Goal: Information Seeking & Learning: Learn about a topic

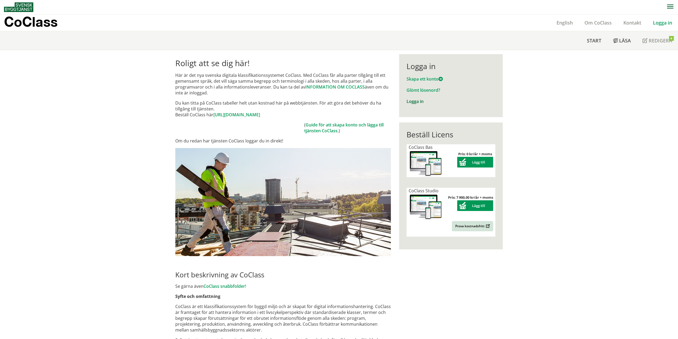
click at [418, 102] on link "Logga in" at bounding box center [415, 101] width 17 height 6
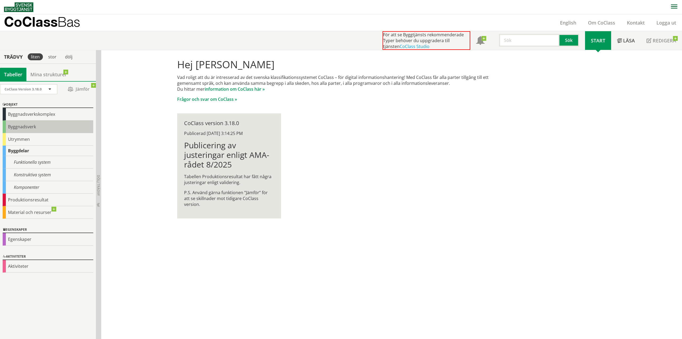
click at [16, 124] on div "Byggnadsverk" at bounding box center [48, 126] width 91 height 13
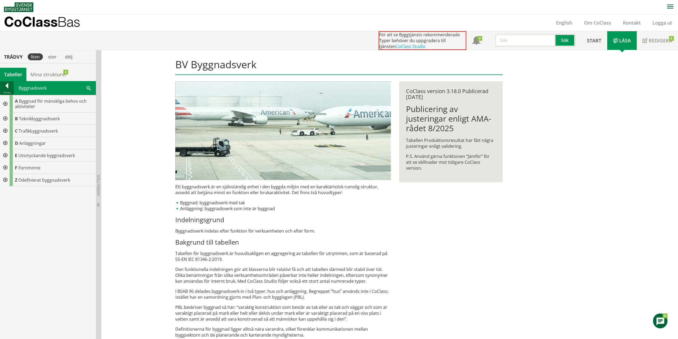
click at [8, 87] on div at bounding box center [6, 86] width 13 height 7
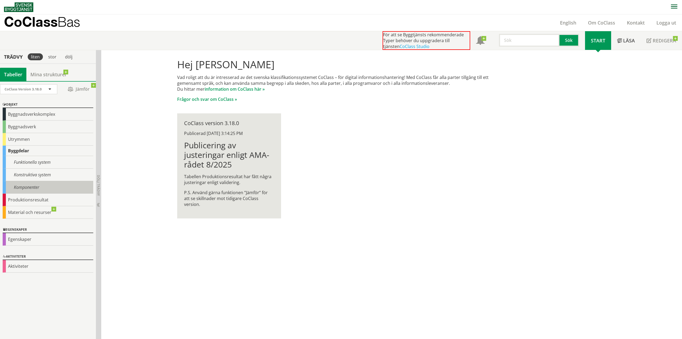
click at [16, 186] on div "Komponenter" at bounding box center [48, 187] width 91 height 13
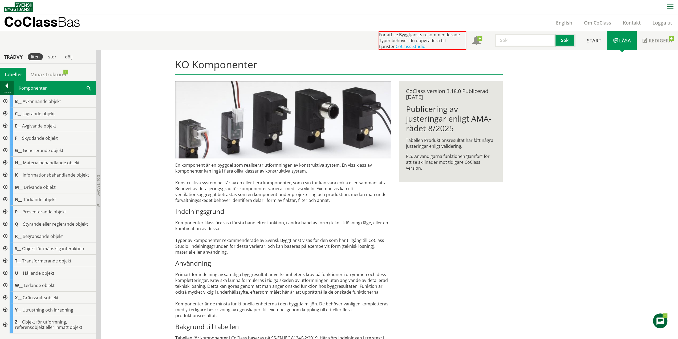
click at [6, 84] on div at bounding box center [6, 86] width 13 height 7
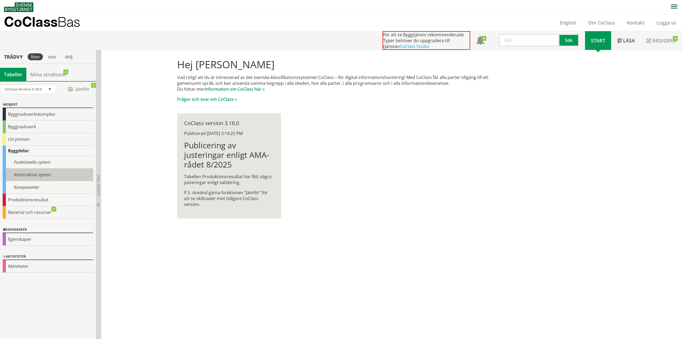
click at [21, 172] on div "Konstruktiva system" at bounding box center [48, 174] width 91 height 13
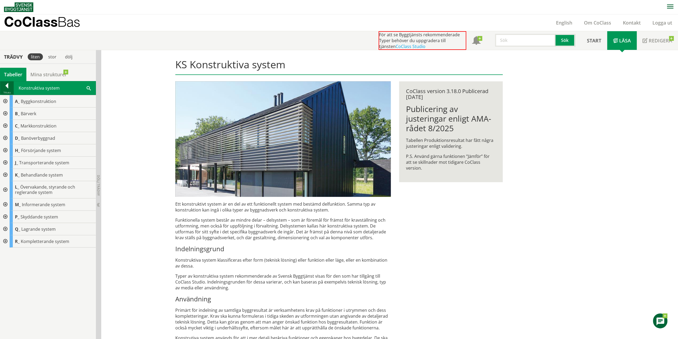
click at [8, 85] on div at bounding box center [6, 86] width 13 height 7
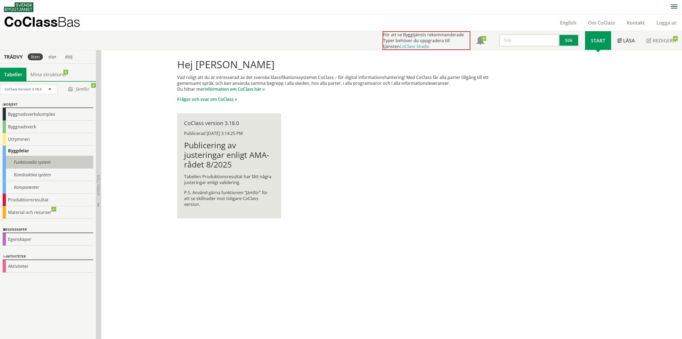
click at [24, 165] on div "Funktionella system" at bounding box center [48, 162] width 91 height 13
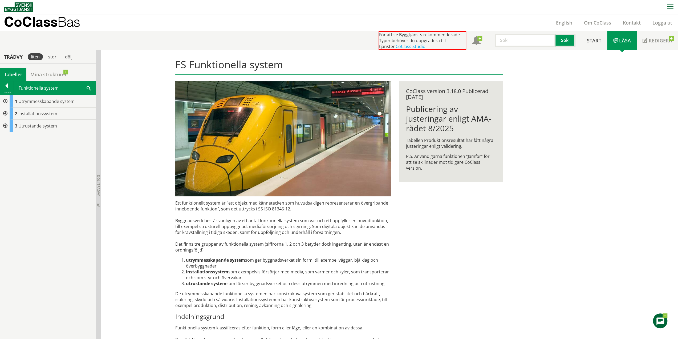
click at [5, 101] on div at bounding box center [5, 101] width 10 height 12
click at [9, 127] on div at bounding box center [9, 126] width 10 height 12
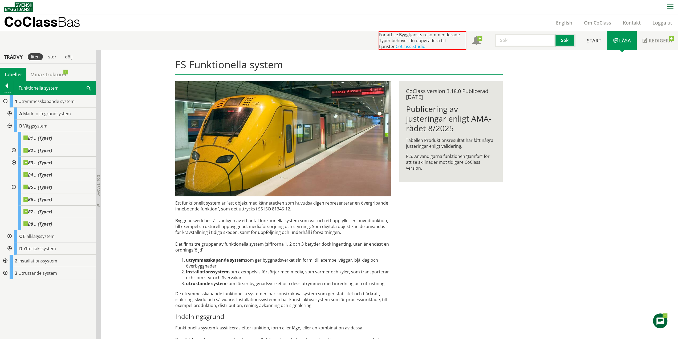
click at [15, 150] on div at bounding box center [14, 150] width 10 height 12
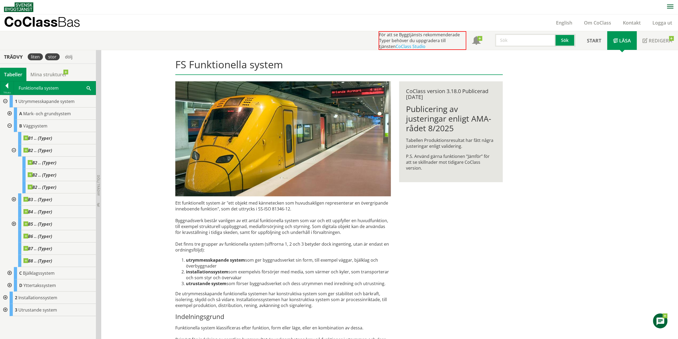
click at [57, 58] on div "stor" at bounding box center [52, 56] width 15 height 7
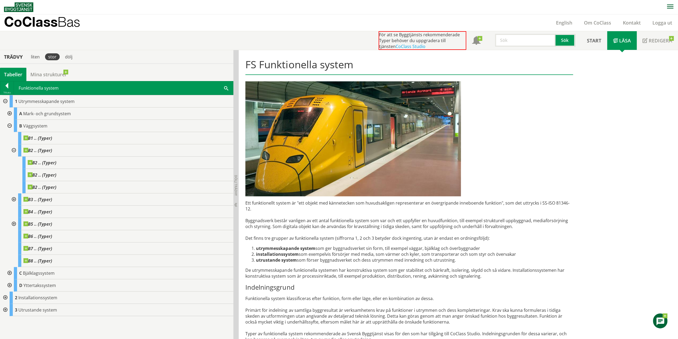
click at [5, 309] on div at bounding box center [5, 310] width 10 height 12
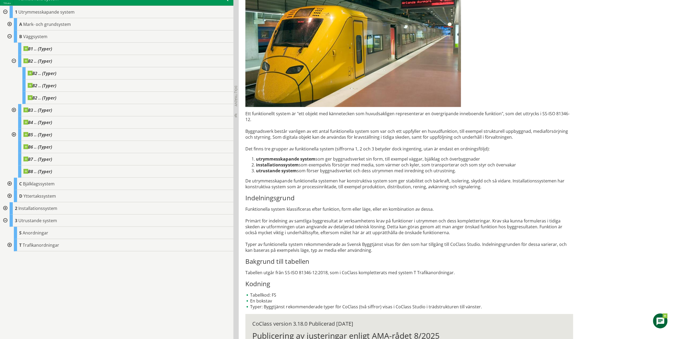
scroll to position [131, 0]
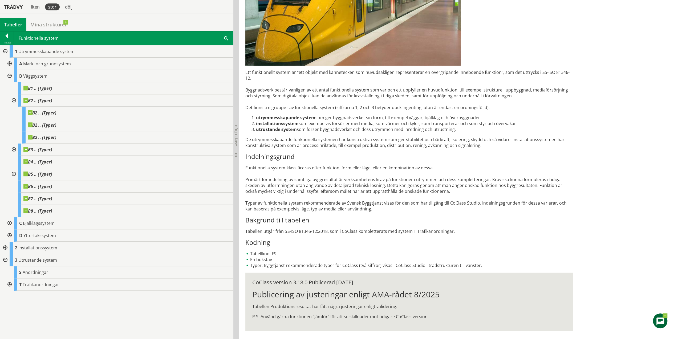
click at [5, 259] on div at bounding box center [5, 260] width 10 height 12
click at [5, 249] on div at bounding box center [5, 248] width 10 height 12
click at [4, 245] on div at bounding box center [5, 248] width 10 height 12
click at [9, 236] on div at bounding box center [9, 235] width 10 height 12
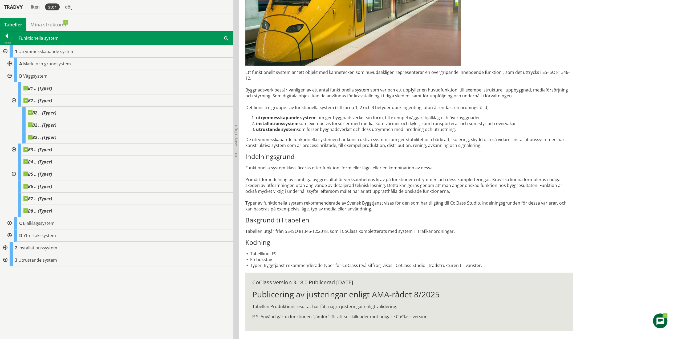
click at [9, 63] on div at bounding box center [9, 64] width 10 height 12
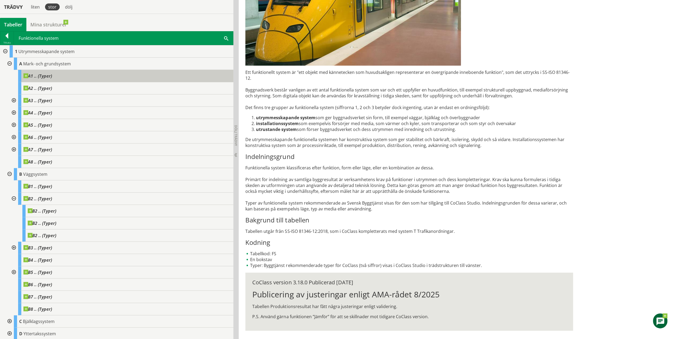
click at [42, 79] on div "A1 .. (Typer)" at bounding box center [125, 76] width 215 height 12
drag, startPoint x: 273, startPoint y: 248, endPoint x: 294, endPoint y: 249, distance: 20.8
click at [294, 251] on li "Tabellkod: FS" at bounding box center [410, 254] width 328 height 6
drag, startPoint x: 264, startPoint y: 248, endPoint x: 300, endPoint y: 254, distance: 36.1
click at [311, 251] on li "Tabellkod: FS" at bounding box center [410, 254] width 328 height 6
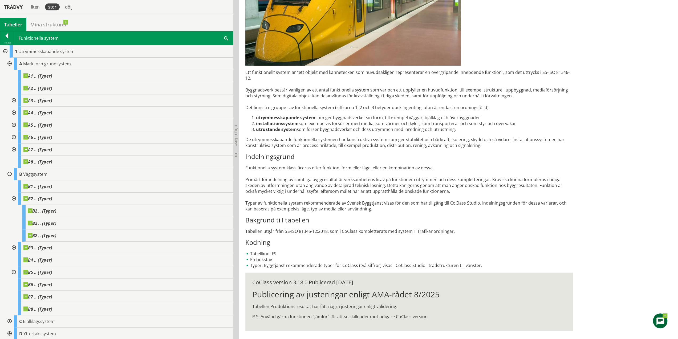
drag, startPoint x: 280, startPoint y: 260, endPoint x: 400, endPoint y: 258, distance: 120.0
click at [400, 262] on li "Typer: Byggtjänst rekommenderade typer för CoClass (två siffror) visas i CoClas…" at bounding box center [410, 265] width 328 height 6
drag, startPoint x: 415, startPoint y: 259, endPoint x: 325, endPoint y: 259, distance: 89.6
click at [325, 262] on li "Typer: Byggtjänst rekommenderade typer för CoClass (två siffror) visas i CoClas…" at bounding box center [410, 265] width 328 height 6
drag, startPoint x: 5, startPoint y: 51, endPoint x: 7, endPoint y: 46, distance: 5.1
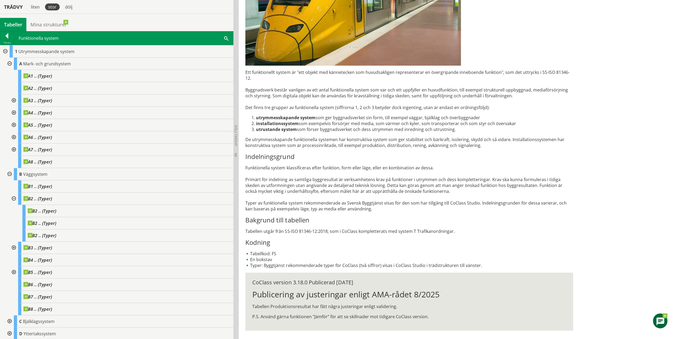
click at [5, 51] on div at bounding box center [5, 51] width 10 height 12
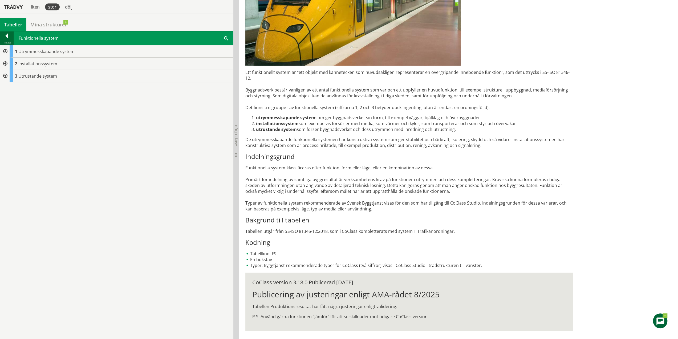
click at [8, 33] on div at bounding box center [6, 36] width 13 height 7
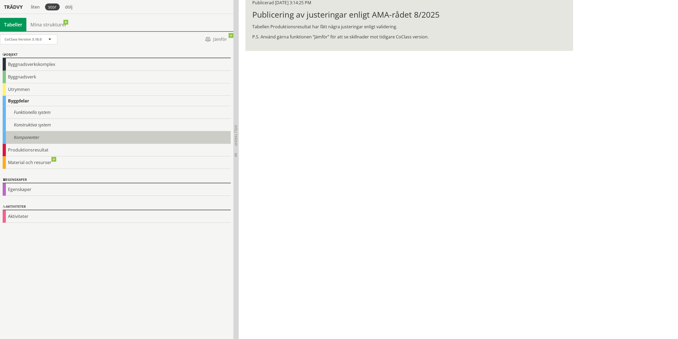
click at [23, 135] on div "Komponenter" at bounding box center [117, 137] width 228 height 13
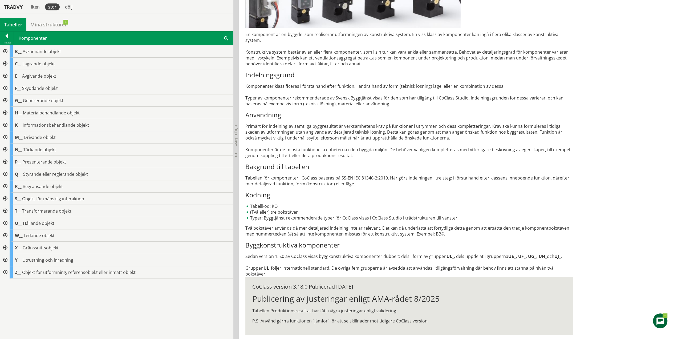
click at [5, 260] on div at bounding box center [5, 260] width 10 height 12
click at [11, 271] on div at bounding box center [9, 272] width 10 height 12
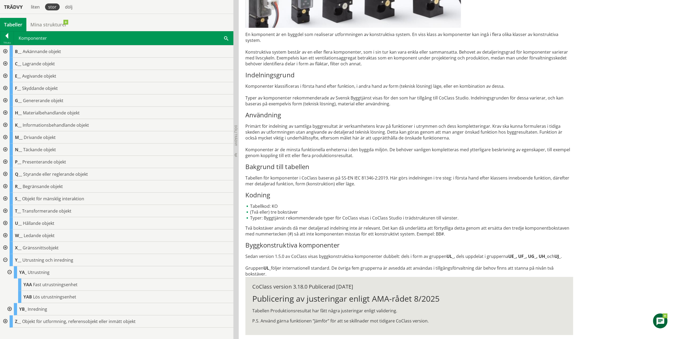
click at [4, 99] on div at bounding box center [5, 100] width 10 height 12
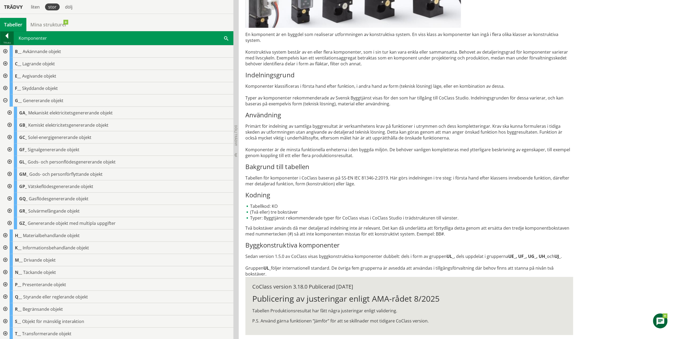
click at [8, 34] on div at bounding box center [6, 36] width 13 height 7
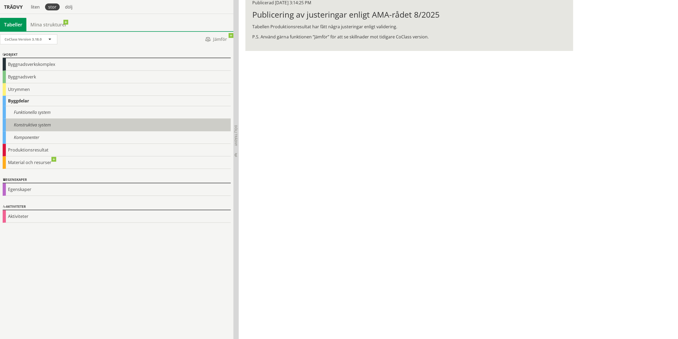
click at [26, 122] on div "Konstruktiva system" at bounding box center [117, 125] width 228 height 13
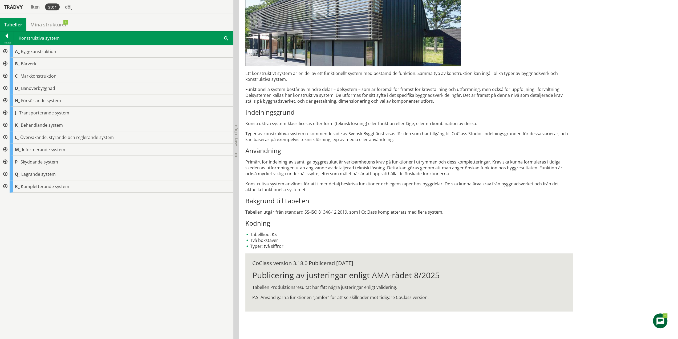
click at [4, 123] on div at bounding box center [5, 125] width 10 height 12
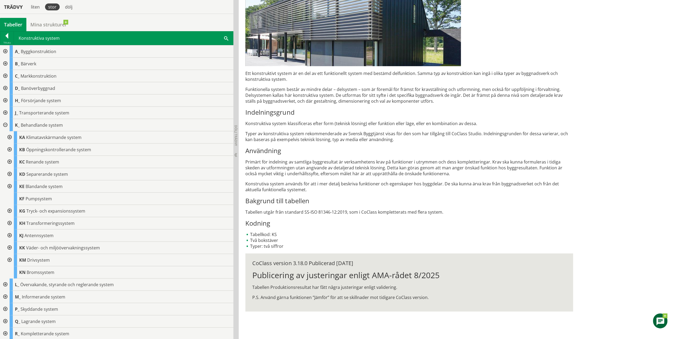
click at [6, 124] on div at bounding box center [5, 125] width 10 height 12
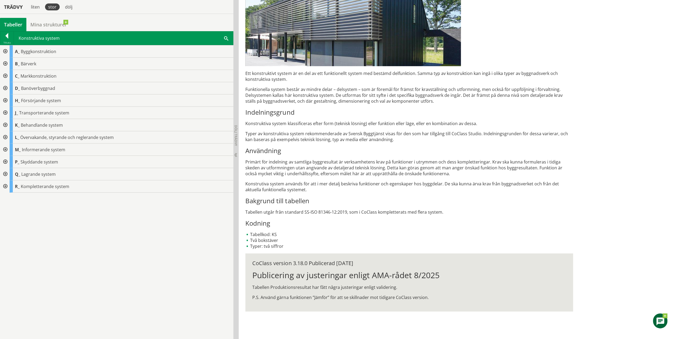
click at [6, 63] on div at bounding box center [5, 64] width 10 height 12
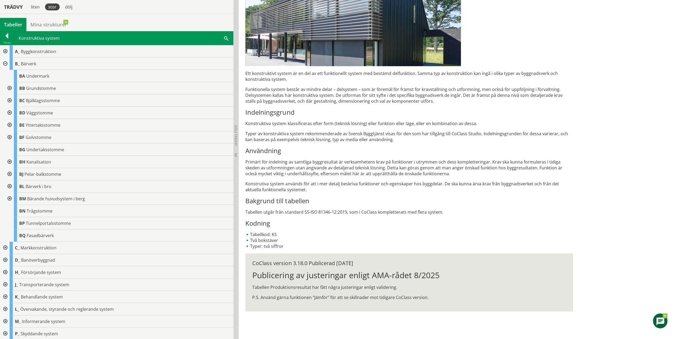
click at [5, 62] on div at bounding box center [5, 64] width 10 height 12
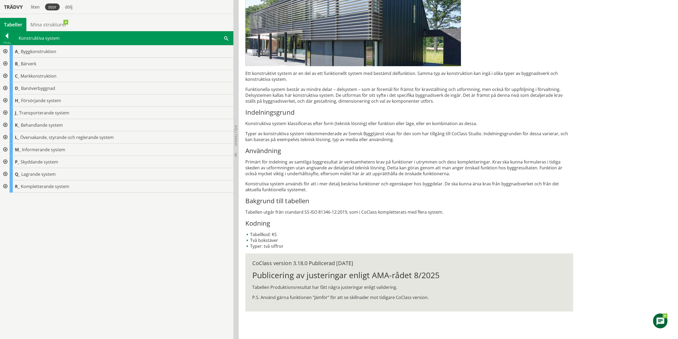
click at [6, 49] on div at bounding box center [5, 51] width 10 height 12
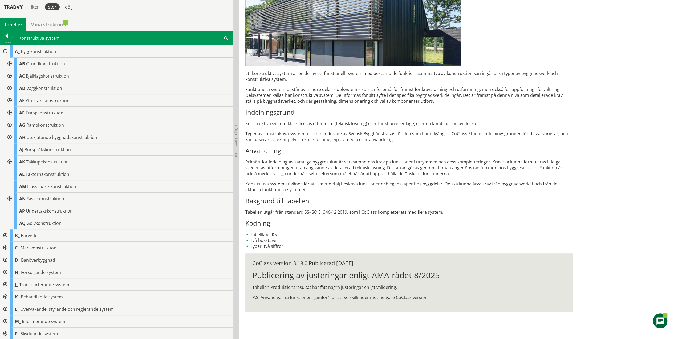
click at [11, 87] on div at bounding box center [9, 88] width 10 height 12
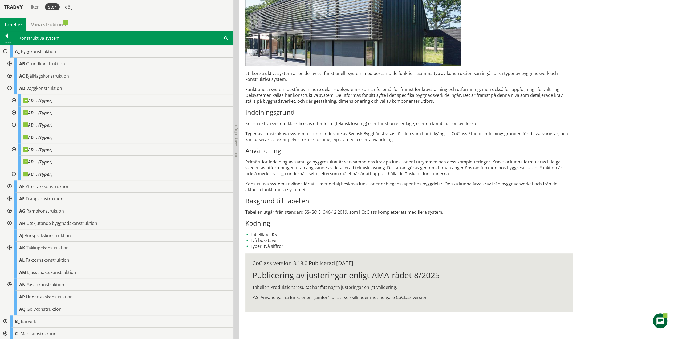
click at [13, 98] on div at bounding box center [14, 100] width 10 height 12
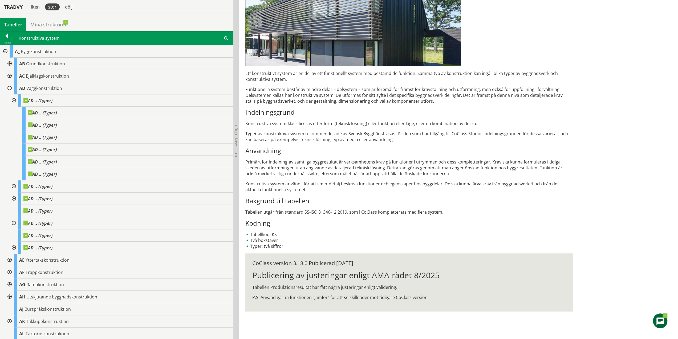
click at [13, 99] on div at bounding box center [14, 100] width 10 height 12
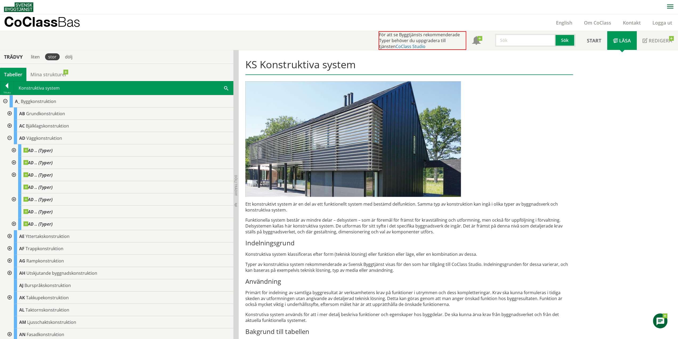
click at [396, 46] on link "CoClass Studio" at bounding box center [411, 46] width 30 height 6
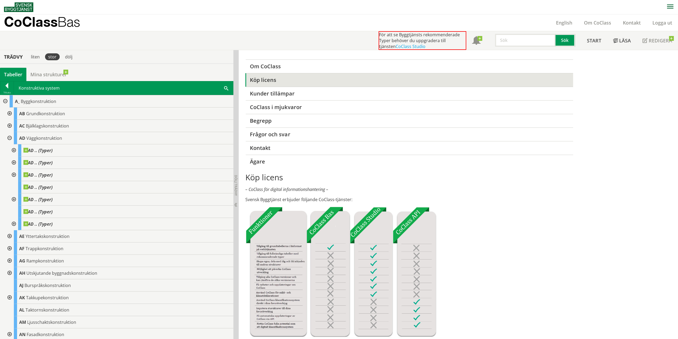
click at [267, 79] on link "Köp licens" at bounding box center [410, 80] width 328 height 14
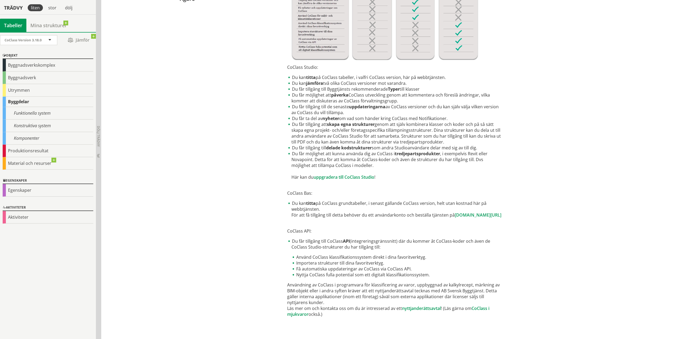
scroll to position [163, 0]
click at [349, 175] on link "uppgradera till CoClass Studio" at bounding box center [344, 177] width 61 height 6
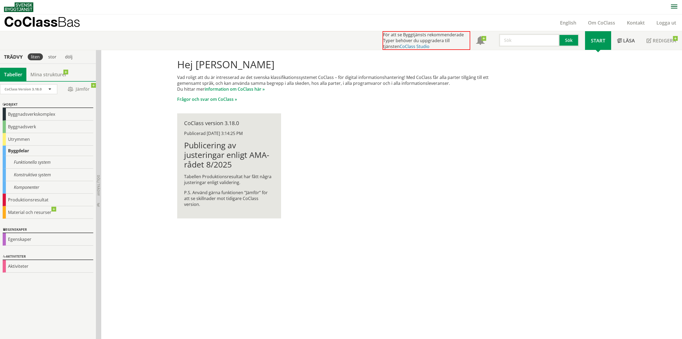
click at [407, 45] on link "CoClass Studio" at bounding box center [415, 46] width 30 height 6
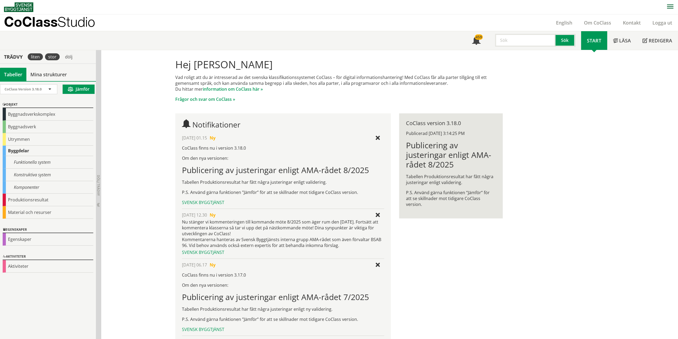
click at [52, 56] on div "stor" at bounding box center [52, 56] width 15 height 7
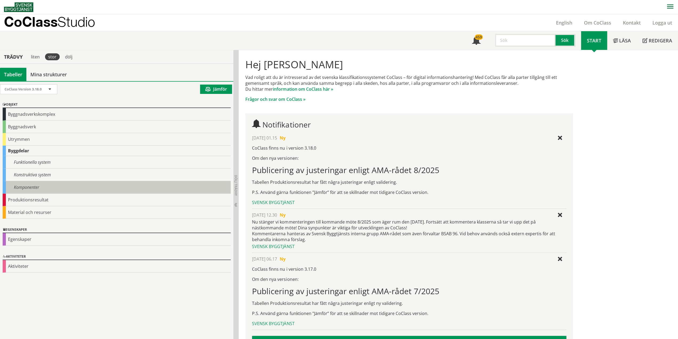
click at [28, 188] on div "Komponenter" at bounding box center [117, 187] width 228 height 13
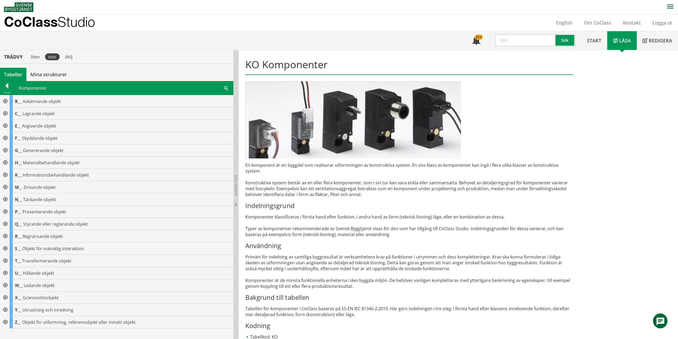
click at [6, 90] on div "Tillbaka" at bounding box center [6, 92] width 13 height 4
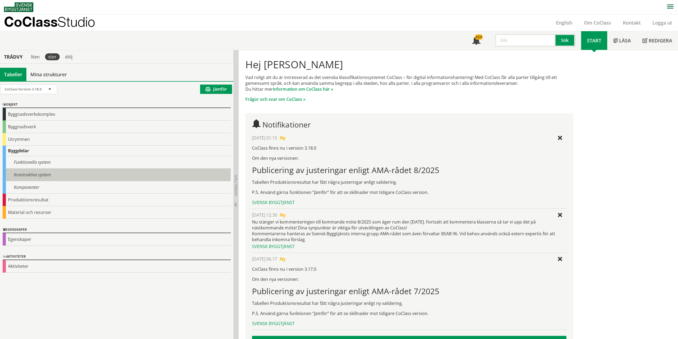
click at [32, 173] on div "Konstruktiva system" at bounding box center [117, 174] width 228 height 13
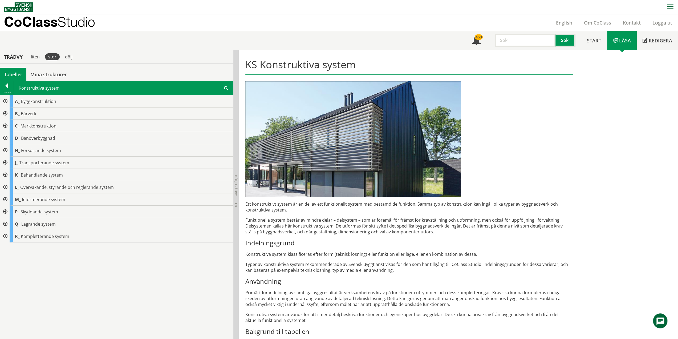
click at [5, 102] on div at bounding box center [5, 101] width 10 height 12
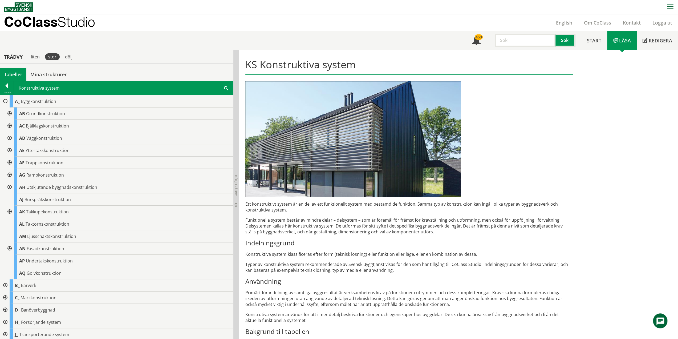
click at [10, 162] on div at bounding box center [9, 162] width 10 height 12
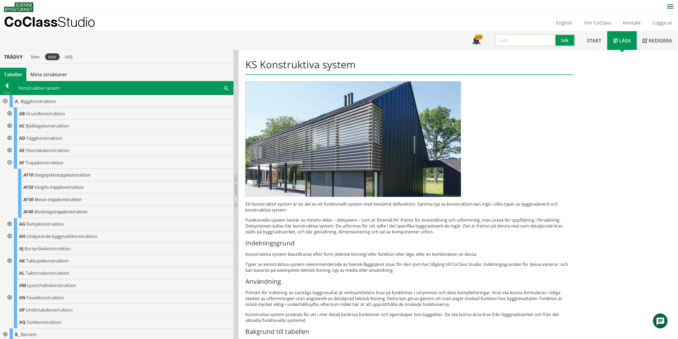
click at [9, 162] on div at bounding box center [9, 162] width 10 height 12
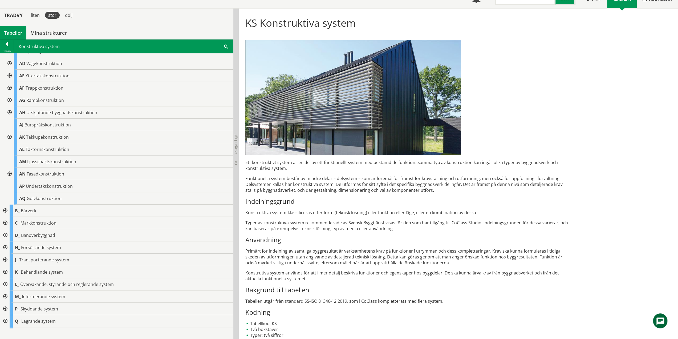
scroll to position [53, 0]
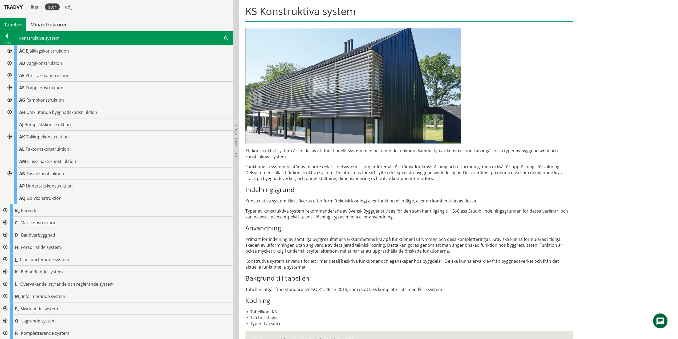
click at [6, 317] on div at bounding box center [5, 321] width 10 height 12
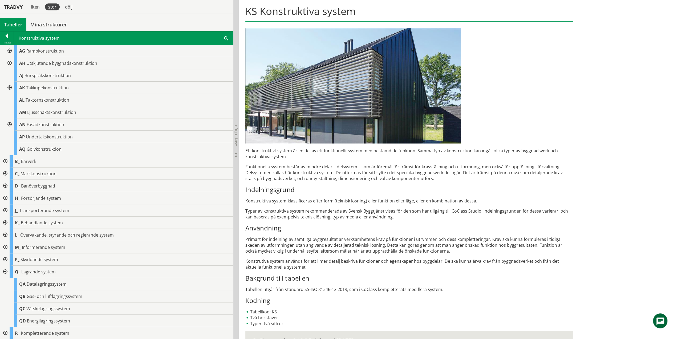
click at [4, 271] on div at bounding box center [5, 271] width 10 height 12
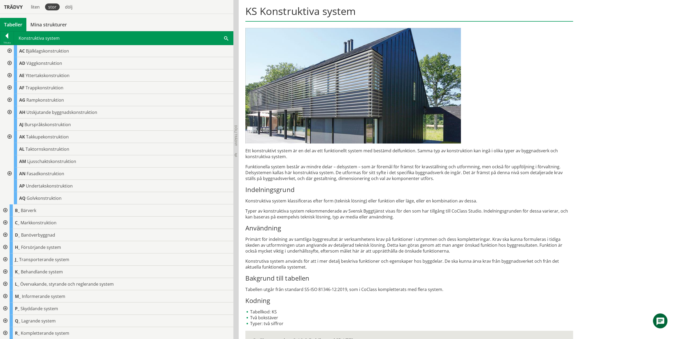
click at [4, 210] on div at bounding box center [5, 210] width 10 height 12
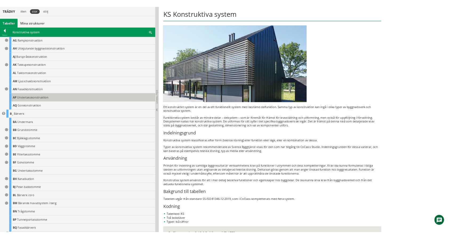
scroll to position [0, 0]
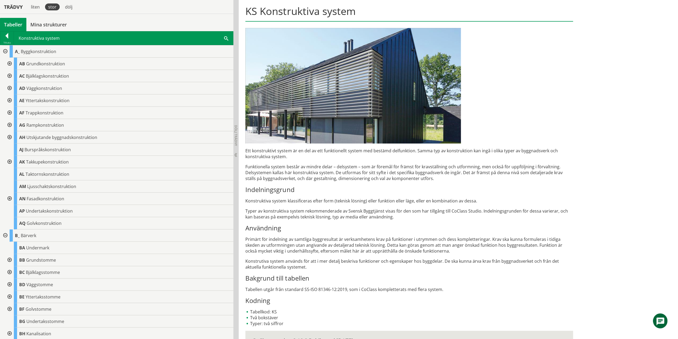
click at [10, 42] on div "Tillbaka" at bounding box center [6, 43] width 13 height 4
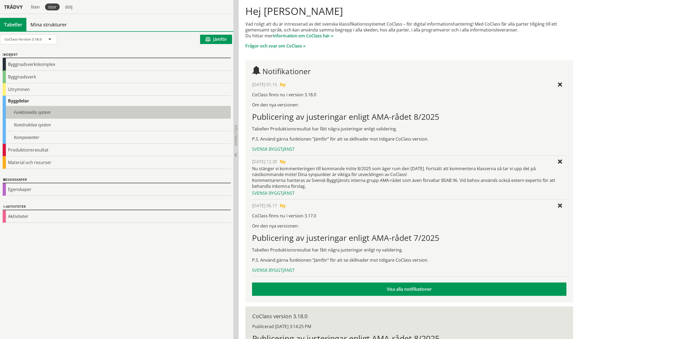
click at [23, 112] on div "Funktionella system" at bounding box center [117, 112] width 228 height 13
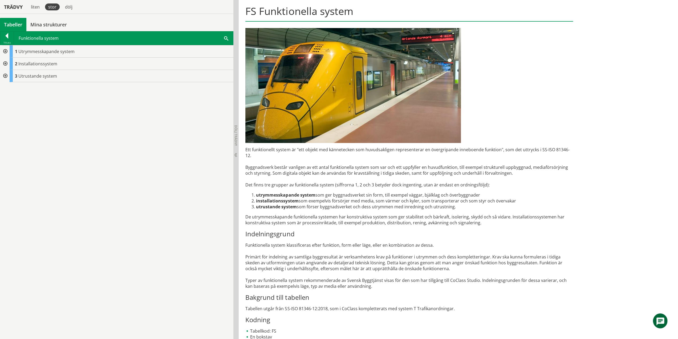
click at [5, 51] on div at bounding box center [5, 51] width 10 height 12
click at [10, 75] on div at bounding box center [9, 76] width 10 height 12
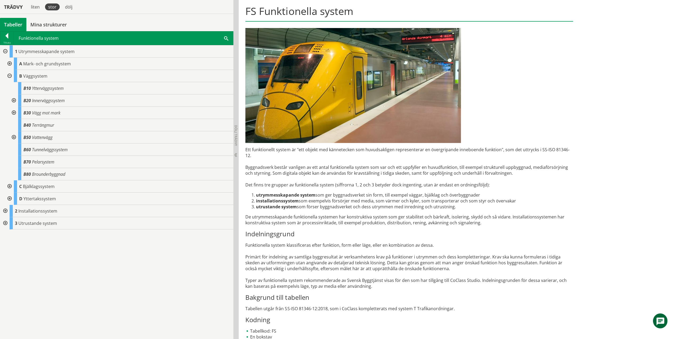
click at [12, 101] on div at bounding box center [14, 100] width 10 height 12
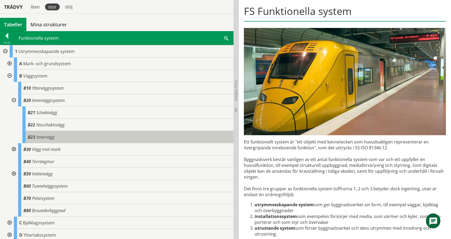
click at [45, 137] on span "Innervägg" at bounding box center [45, 137] width 18 height 6
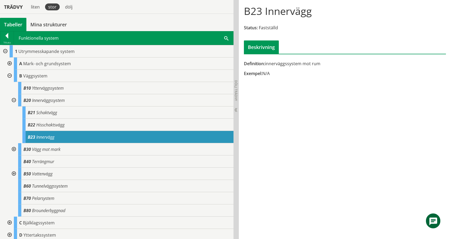
click at [15, 171] on div at bounding box center [14, 174] width 10 height 12
click at [15, 174] on div at bounding box center [14, 174] width 10 height 12
click at [7, 36] on div at bounding box center [6, 36] width 13 height 7
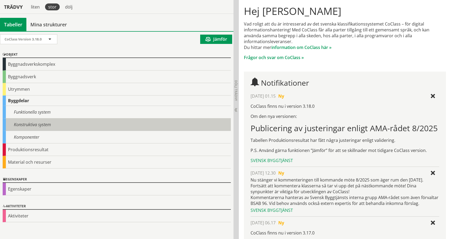
click at [25, 124] on div "Konstruktiva system" at bounding box center [117, 125] width 228 height 13
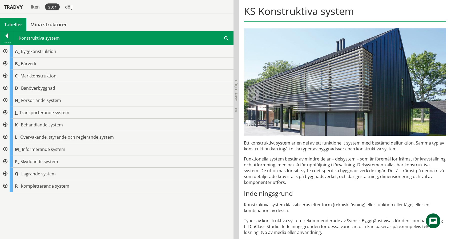
click at [6, 63] on div at bounding box center [5, 64] width 10 height 12
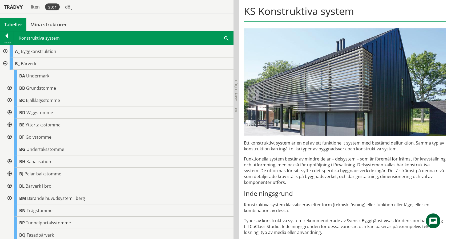
click at [10, 111] on div at bounding box center [9, 113] width 10 height 12
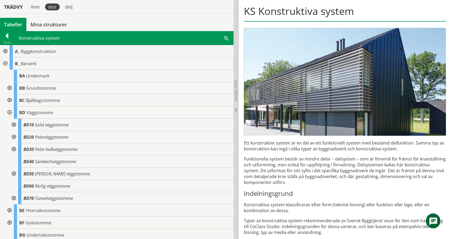
click at [13, 123] on div at bounding box center [14, 125] width 10 height 12
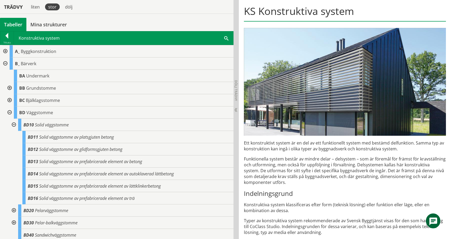
click at [14, 123] on div at bounding box center [14, 125] width 10 height 12
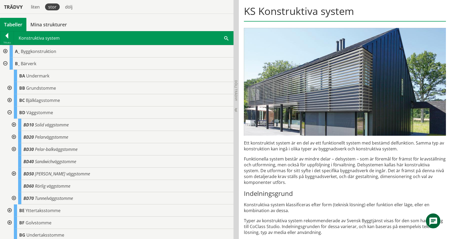
click at [4, 65] on div at bounding box center [5, 64] width 10 height 12
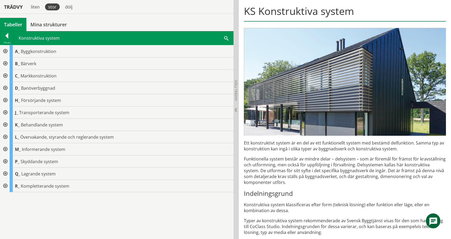
click at [4, 62] on div at bounding box center [5, 64] width 10 height 12
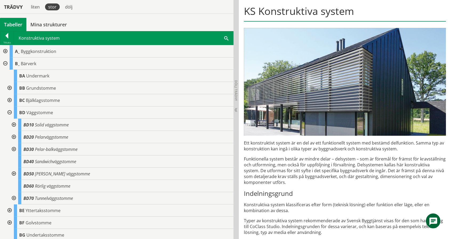
click at [4, 62] on div at bounding box center [5, 64] width 10 height 12
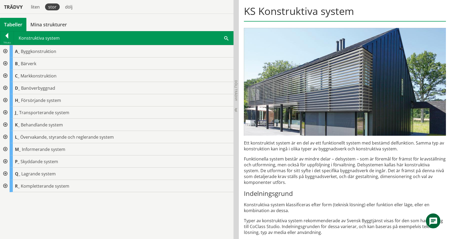
click at [6, 71] on div at bounding box center [5, 76] width 10 height 12
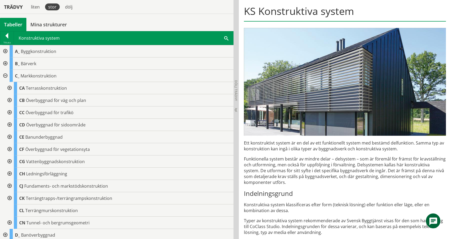
click at [6, 74] on div at bounding box center [5, 76] width 10 height 12
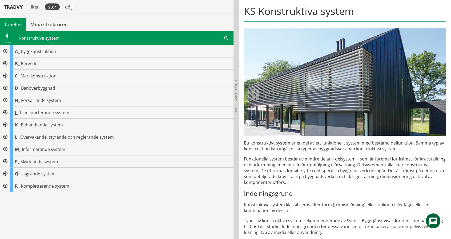
click at [6, 49] on div at bounding box center [5, 51] width 10 height 12
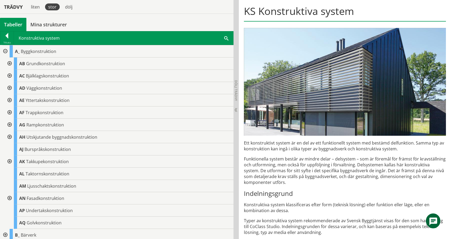
click at [9, 87] on div at bounding box center [9, 88] width 10 height 12
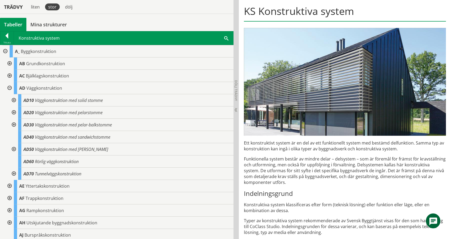
click at [9, 85] on div at bounding box center [9, 88] width 10 height 12
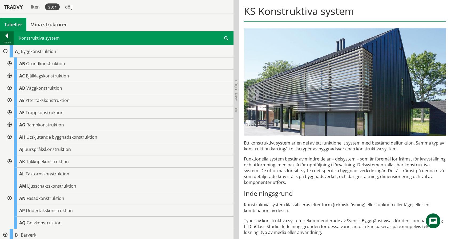
click at [10, 33] on div at bounding box center [6, 36] width 13 height 7
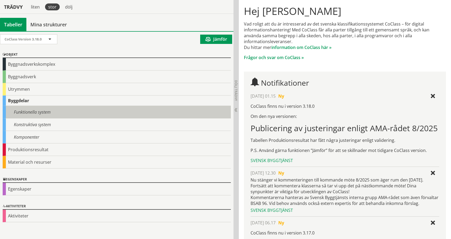
click at [24, 110] on div "Funktionella system" at bounding box center [117, 112] width 228 height 13
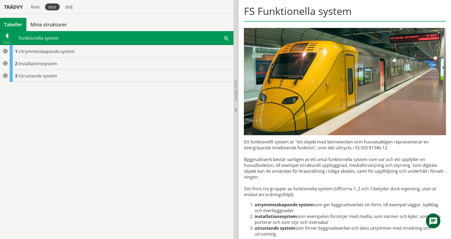
click at [7, 77] on div at bounding box center [5, 76] width 10 height 12
click at [4, 61] on div at bounding box center [5, 64] width 10 height 12
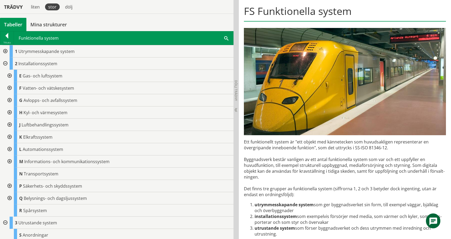
click at [6, 51] on div at bounding box center [5, 51] width 10 height 12
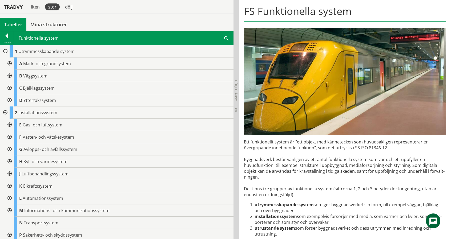
click at [5, 111] on div at bounding box center [5, 113] width 10 height 12
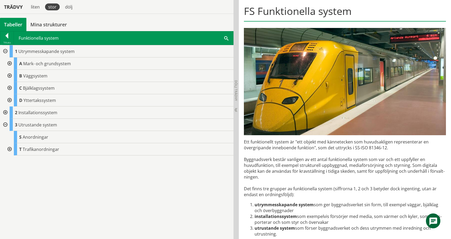
click at [9, 75] on div at bounding box center [9, 76] width 10 height 12
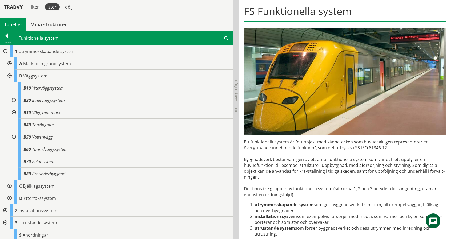
click at [14, 99] on div at bounding box center [14, 100] width 10 height 12
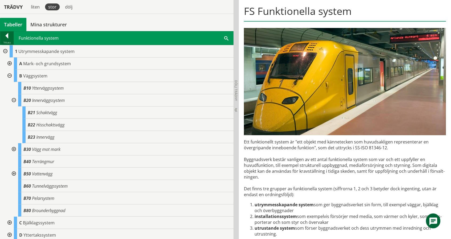
click at [6, 37] on div at bounding box center [6, 36] width 13 height 7
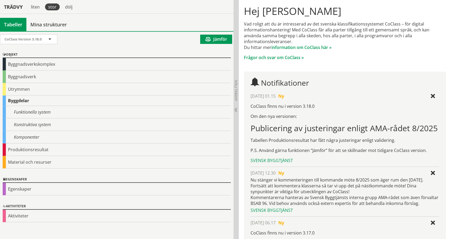
click at [22, 100] on div "Byggdelar" at bounding box center [117, 101] width 228 height 10
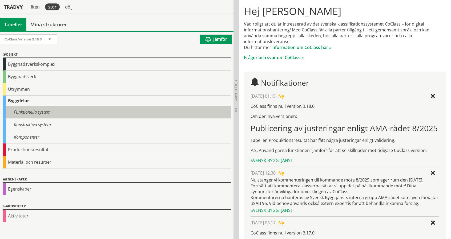
click at [29, 113] on div "Funktionella system" at bounding box center [117, 112] width 228 height 13
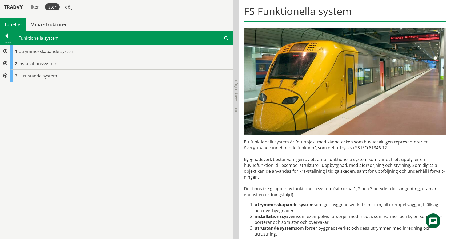
click at [225, 38] on span at bounding box center [226, 38] width 4 height 6
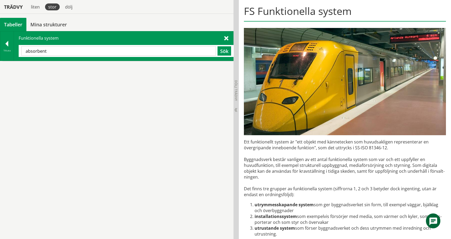
click at [173, 54] on input "absorbent" at bounding box center [118, 50] width 195 height 9
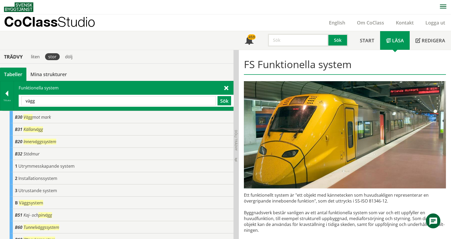
click at [67, 102] on input "vägg" at bounding box center [118, 100] width 195 height 9
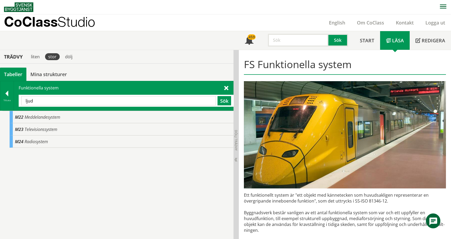
click at [67, 102] on input "ljud" at bounding box center [118, 100] width 195 height 9
click at [67, 102] on input "isolering" at bounding box center [118, 100] width 195 height 9
type input "utrustning"
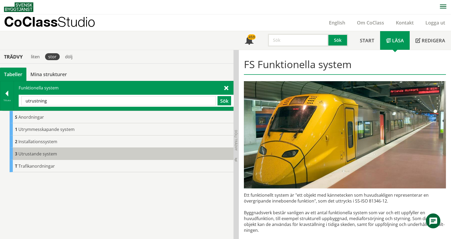
click at [45, 154] on span "Utrustande system" at bounding box center [37, 154] width 39 height 6
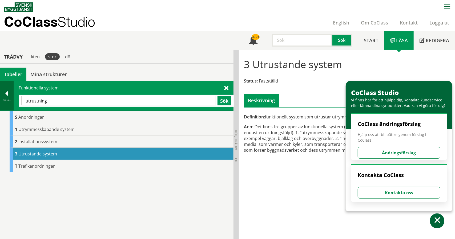
click at [9, 95] on div at bounding box center [6, 94] width 13 height 7
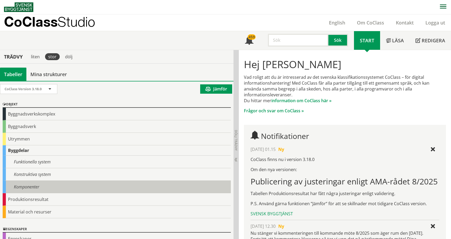
click at [26, 187] on div "Komponenter" at bounding box center [117, 187] width 228 height 13
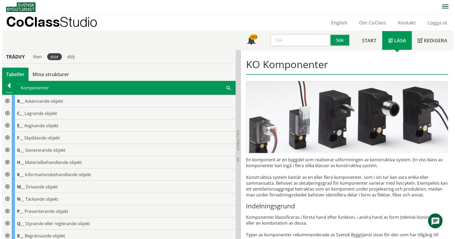
scroll to position [88, 0]
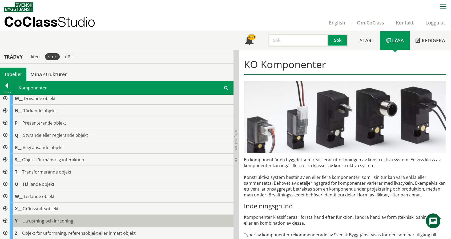
click at [59, 220] on span "Utrustning och inredning" at bounding box center [47, 221] width 51 height 6
click at [34, 220] on span "Utrustning och inredning" at bounding box center [47, 221] width 51 height 6
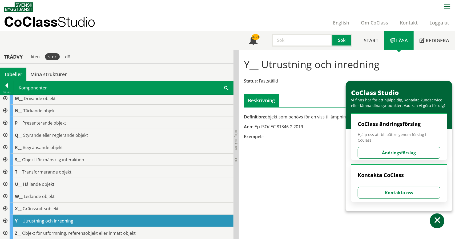
click at [6, 219] on div at bounding box center [5, 221] width 10 height 12
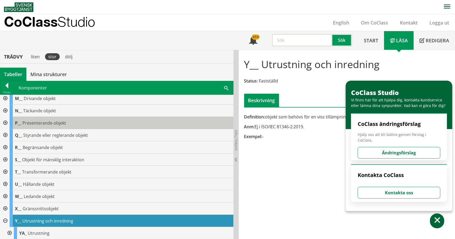
scroll to position [113, 0]
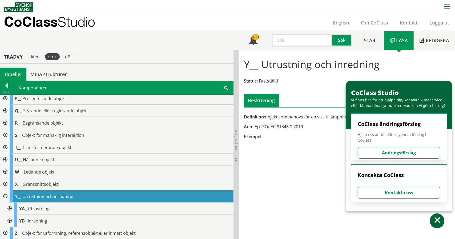
click at [10, 220] on div at bounding box center [9, 221] width 10 height 12
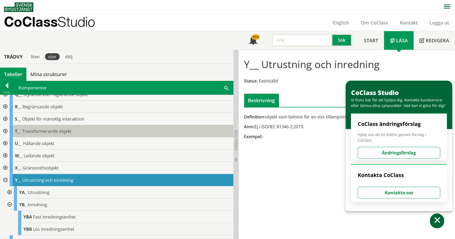
scroll to position [138, 0]
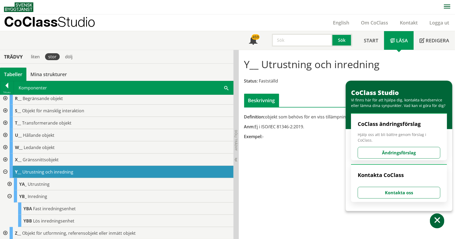
click at [9, 195] on div at bounding box center [9, 197] width 10 height 12
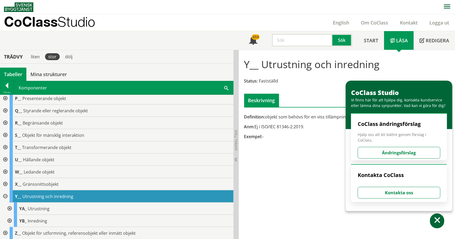
click at [4, 196] on div at bounding box center [5, 197] width 10 height 12
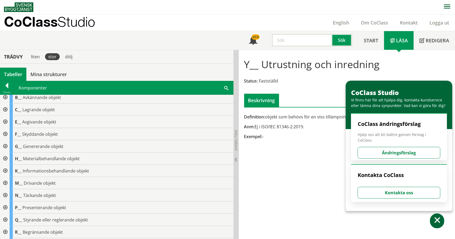
scroll to position [0, 0]
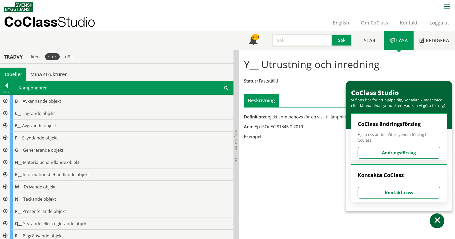
click at [6, 137] on div at bounding box center [5, 138] width 10 height 12
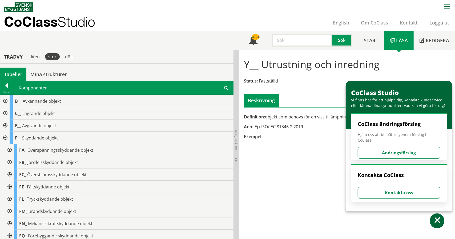
click at [5, 138] on div at bounding box center [5, 138] width 10 height 12
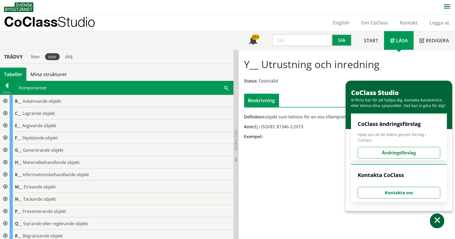
click at [229, 87] on div "Komponenter Sök" at bounding box center [123, 87] width 219 height 13
click at [227, 86] on span at bounding box center [226, 88] width 4 height 6
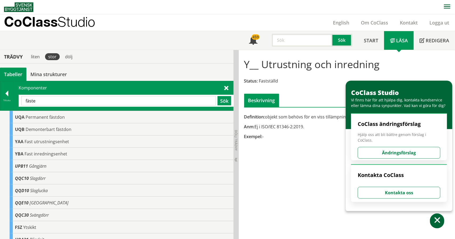
scroll to position [43, 0]
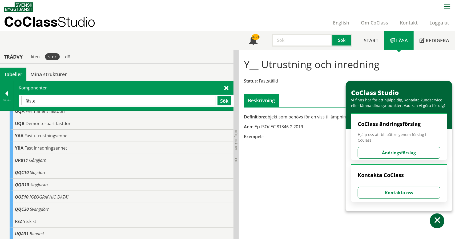
click at [53, 100] on input "fäste" at bounding box center [118, 100] width 195 height 9
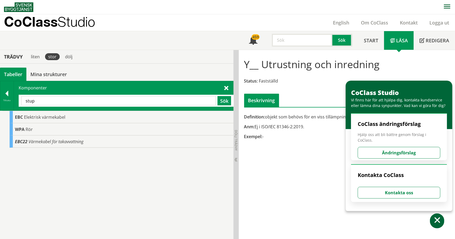
scroll to position [0, 0]
drag, startPoint x: 37, startPoint y: 100, endPoint x: 15, endPoint y: 98, distance: 21.7
click at [15, 98] on div "Komponenter stup Sök" at bounding box center [123, 95] width 219 height 29
click at [42, 100] on input "stuprör" at bounding box center [118, 100] width 195 height 9
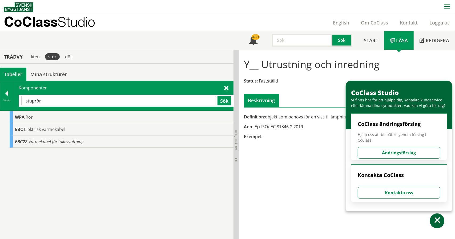
click at [42, 100] on input "stuprör" at bounding box center [118, 100] width 195 height 9
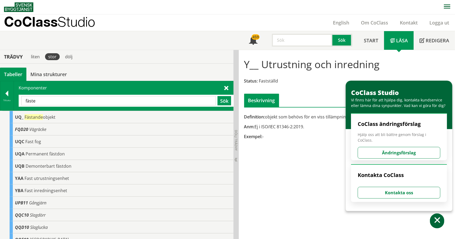
click at [90, 100] on input "fäste" at bounding box center [118, 100] width 195 height 9
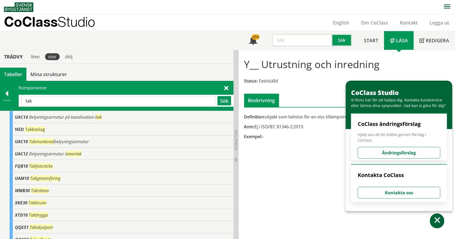
click at [75, 104] on input "tak" at bounding box center [118, 100] width 195 height 9
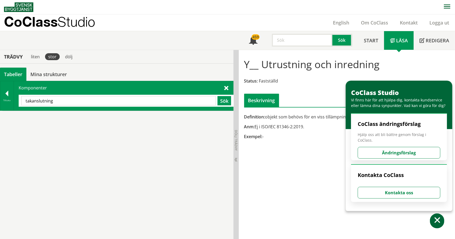
click at [75, 104] on input "takanslutning" at bounding box center [118, 100] width 195 height 9
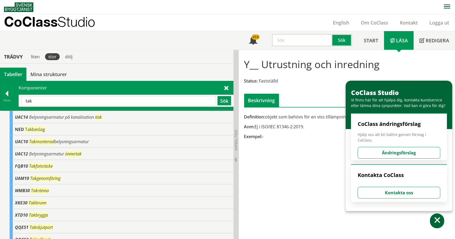
click at [47, 104] on input "tak" at bounding box center [118, 100] width 195 height 9
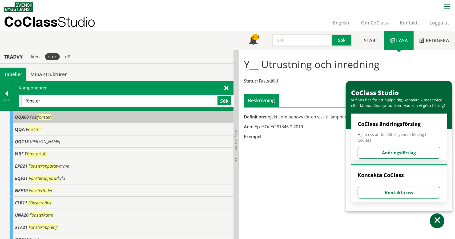
click at [25, 117] on span "QQA60" at bounding box center [22, 117] width 14 height 6
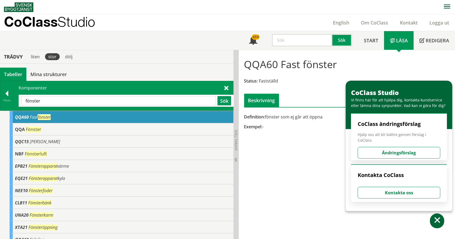
drag, startPoint x: 278, startPoint y: 65, endPoint x: 248, endPoint y: 67, distance: 30.4
click at [242, 67] on div "QQA60 Fast fönster Status: Fastställd Beskrivning" at bounding box center [347, 80] width 211 height 53
click at [248, 66] on h1 "QQA60 Fast fönster" at bounding box center [290, 64] width 93 height 12
drag, startPoint x: 248, startPoint y: 66, endPoint x: 193, endPoint y: 83, distance: 57.8
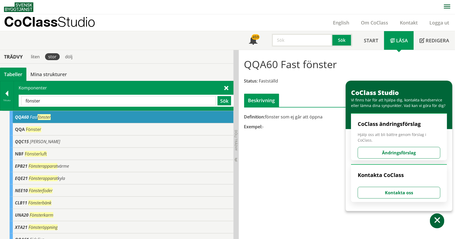
click at [248, 66] on h1 "QQA60 Fast fönster" at bounding box center [290, 64] width 93 height 12
click at [102, 102] on input "fönster" at bounding box center [118, 100] width 195 height 9
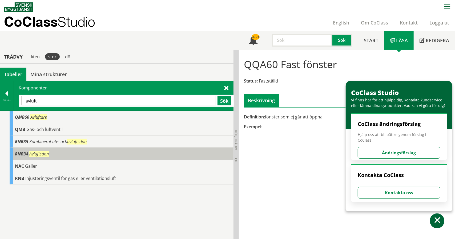
click at [38, 149] on div "RNB34 Avluftsdon" at bounding box center [122, 154] width 224 height 12
click at [26, 156] on span "RNB34" at bounding box center [21, 154] width 13 height 6
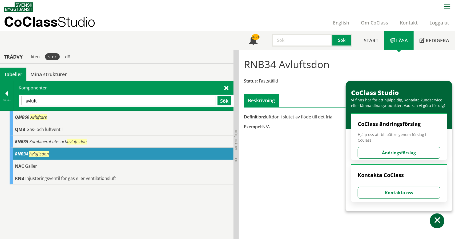
drag, startPoint x: 275, startPoint y: 64, endPoint x: 249, endPoint y: 64, distance: 25.6
click at [249, 64] on h1 "RNB34 Avluftsdon" at bounding box center [287, 64] width 86 height 12
click at [138, 99] on input "avluft" at bounding box center [118, 100] width 195 height 9
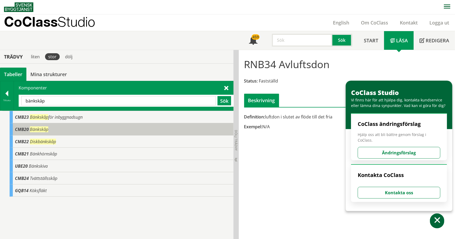
click at [21, 130] on span "CMB20" at bounding box center [22, 130] width 14 height 6
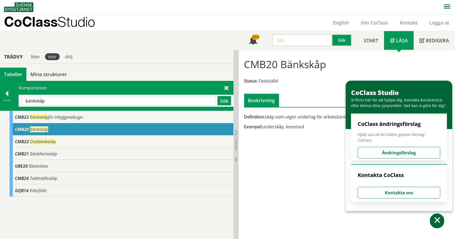
click at [53, 100] on input "bänkskåp" at bounding box center [118, 100] width 195 height 9
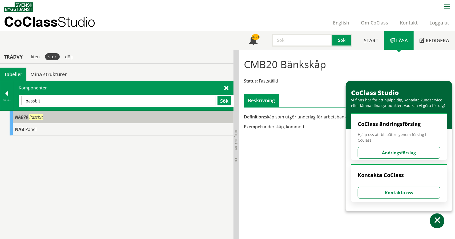
click at [19, 118] on span "NAB70" at bounding box center [21, 117] width 13 height 6
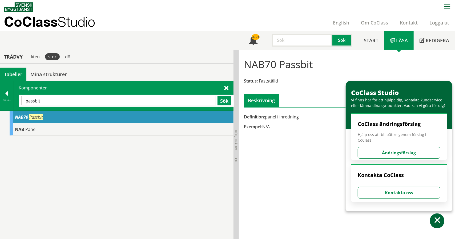
drag, startPoint x: 277, startPoint y: 66, endPoint x: 248, endPoint y: 64, distance: 29.4
click at [248, 64] on h1 "NAB70 Passbit" at bounding box center [278, 64] width 69 height 12
click at [78, 98] on input "passbit" at bounding box center [118, 100] width 195 height 9
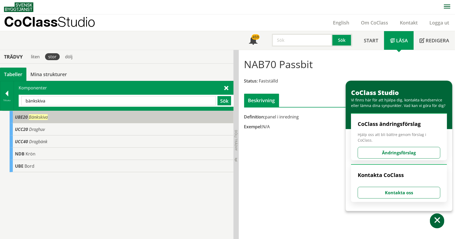
click at [22, 118] on span "UBE20" at bounding box center [21, 117] width 13 height 6
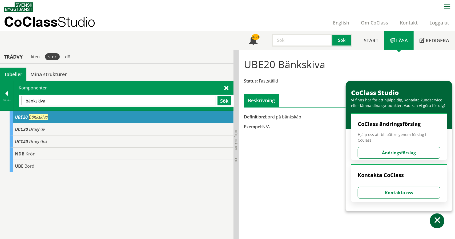
click at [50, 98] on input "bänkskiva" at bounding box center [118, 100] width 195 height 9
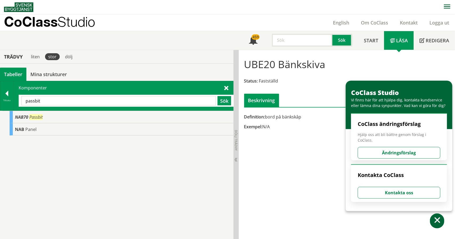
click at [136, 102] on input "passbit" at bounding box center [118, 100] width 195 height 9
type input "v"
type input "ö"
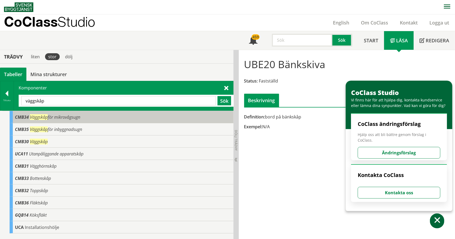
click at [74, 115] on span "Väggskåp för mikrovågsugn" at bounding box center [55, 117] width 50 height 6
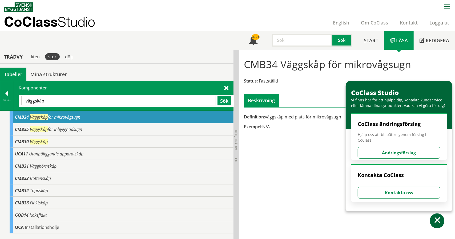
drag, startPoint x: 246, startPoint y: 67, endPoint x: 446, endPoint y: 69, distance: 199.4
click at [261, 65] on h1 "CMB34 Väggskåp för mikrovågsugn" at bounding box center [327, 64] width 167 height 12
click at [128, 99] on input "väggskåp" at bounding box center [118, 100] width 195 height 9
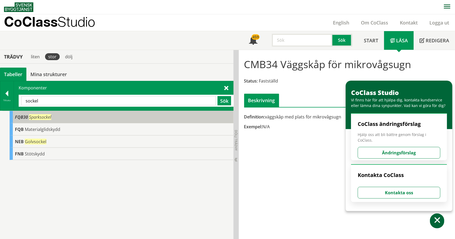
click at [27, 118] on span "FQB30" at bounding box center [21, 117] width 13 height 6
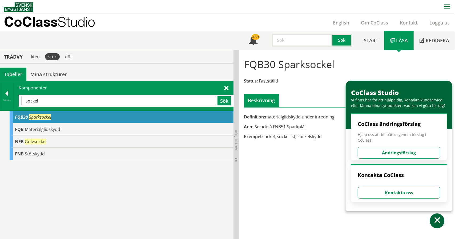
click at [120, 99] on input "sockel" at bounding box center [118, 100] width 195 height 9
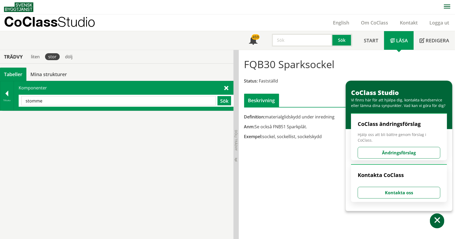
click at [120, 99] on input "stomme" at bounding box center [118, 100] width 195 height 9
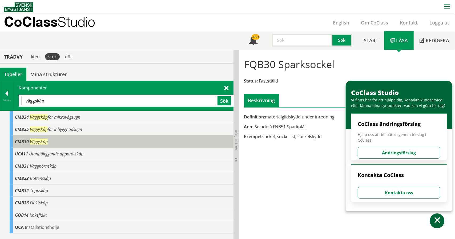
click at [76, 139] on div "CMB30 Väggskåp" at bounding box center [122, 142] width 224 height 12
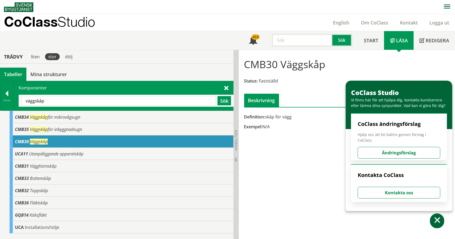
click at [54, 101] on input "väggskåp" at bounding box center [118, 100] width 195 height 9
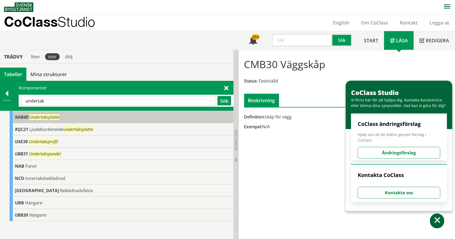
click at [24, 115] on span "NAB40" at bounding box center [21, 117] width 13 height 6
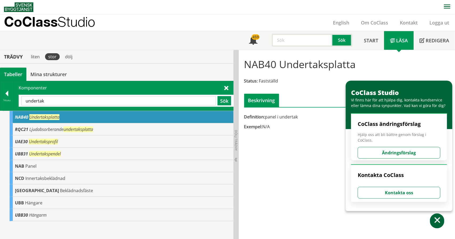
click at [153, 101] on input "undertak" at bounding box center [118, 100] width 195 height 9
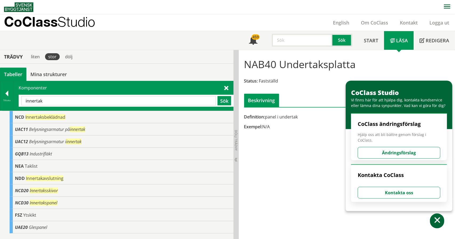
click at [71, 105] on div "innertak Sök" at bounding box center [126, 101] width 215 height 12
click at [74, 104] on div "innertak Sök" at bounding box center [126, 101] width 215 height 12
click at [71, 101] on input "innertak" at bounding box center [118, 100] width 195 height 9
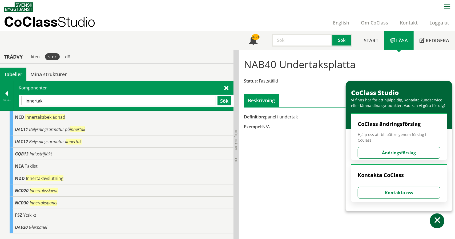
click at [69, 99] on input "innertak" at bounding box center [118, 100] width 195 height 9
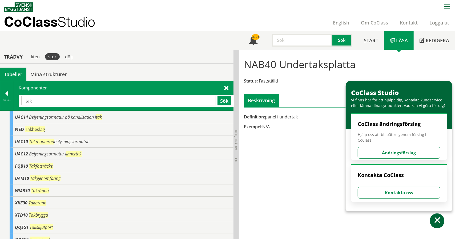
click at [96, 103] on input "tak" at bounding box center [118, 100] width 195 height 9
click at [97, 104] on input "tak" at bounding box center [118, 100] width 195 height 9
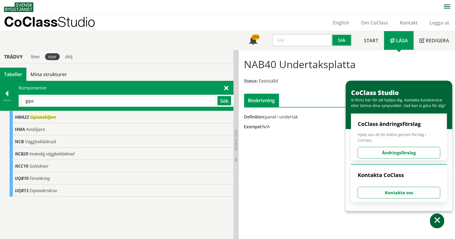
click at [97, 104] on input "gips" at bounding box center [118, 100] width 195 height 9
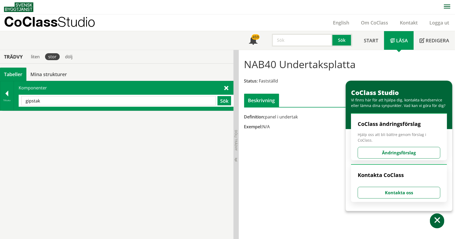
click at [97, 104] on input "gipstak" at bounding box center [118, 100] width 195 height 9
click at [96, 105] on div "gipstak Sök" at bounding box center [126, 101] width 215 height 12
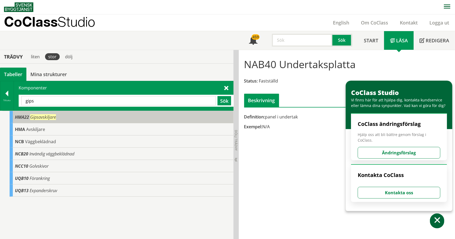
click at [89, 111] on div "HMA22 Gipsavskiljare" at bounding box center [122, 117] width 224 height 12
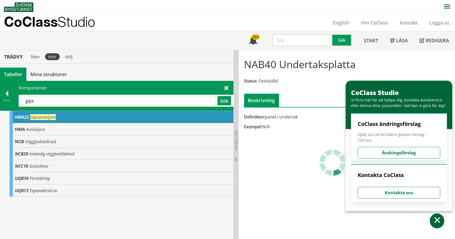
click at [89, 111] on div "HMA22 Gipsavskiljare" at bounding box center [122, 117] width 224 height 12
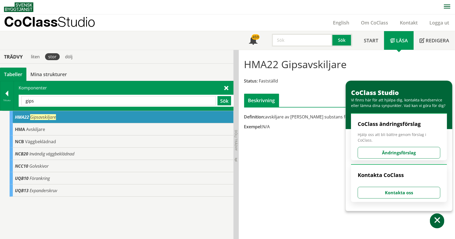
click at [81, 100] on input "gips" at bounding box center [118, 100] width 195 height 9
type input "y"
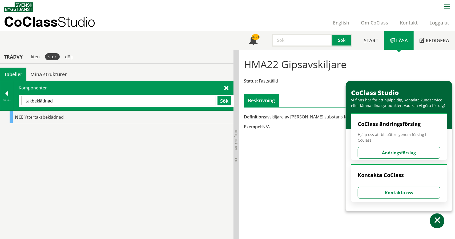
click at [81, 100] on input "takbeklädnad" at bounding box center [118, 100] width 195 height 9
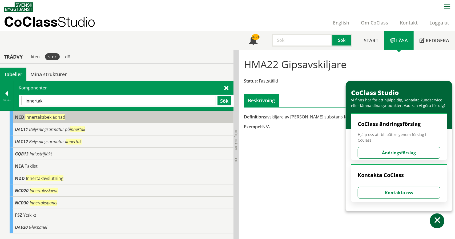
click at [24, 118] on span "NCD" at bounding box center [19, 117] width 9 height 6
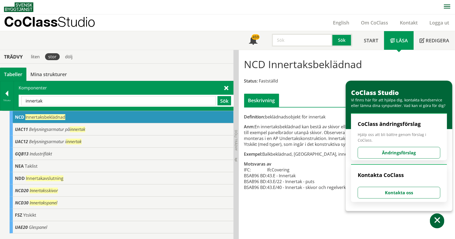
click at [110, 111] on div "NCD Innertaksbeklädnad" at bounding box center [122, 117] width 224 height 12
click at [108, 105] on input "innertak" at bounding box center [118, 100] width 195 height 9
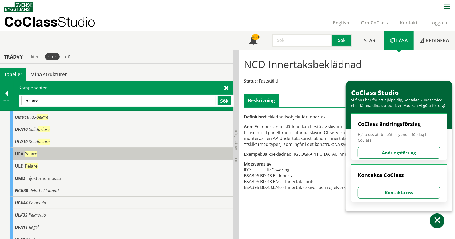
click at [71, 157] on div "UFA Pelare" at bounding box center [122, 154] width 224 height 12
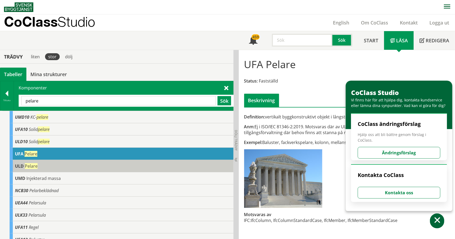
click at [75, 163] on div "ULD Pelare" at bounding box center [122, 166] width 224 height 12
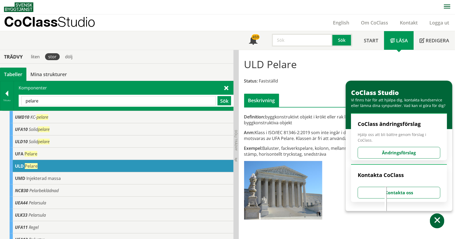
click at [438, 221] on span at bounding box center [437, 222] width 8 height 8
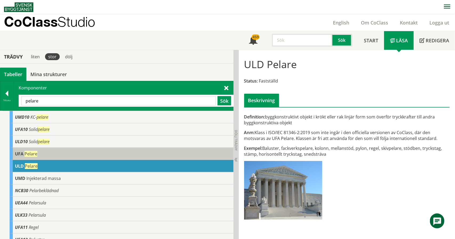
click at [98, 155] on div "UFA Pelare" at bounding box center [122, 154] width 224 height 12
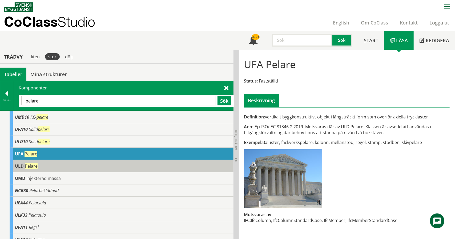
click at [97, 167] on div "ULD Pelare" at bounding box center [122, 166] width 224 height 12
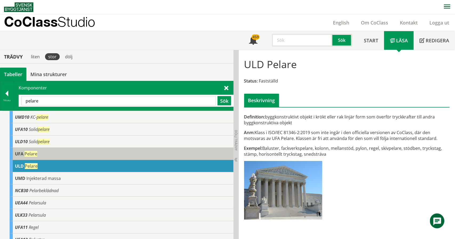
click at [93, 153] on div "UFA Pelare" at bounding box center [122, 154] width 224 height 12
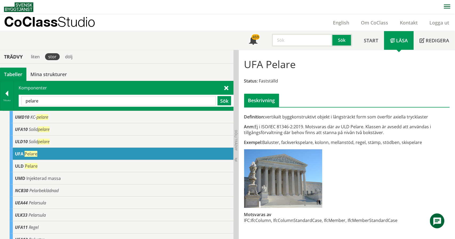
click at [47, 103] on input "pelare" at bounding box center [118, 100] width 195 height 9
click at [47, 102] on input "pelare" at bounding box center [118, 100] width 195 height 9
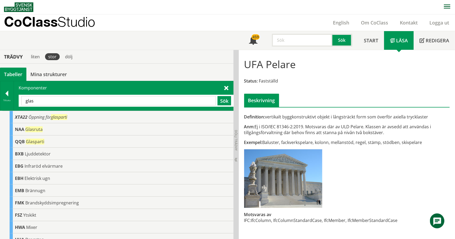
click at [82, 103] on input "glas" at bounding box center [118, 100] width 195 height 9
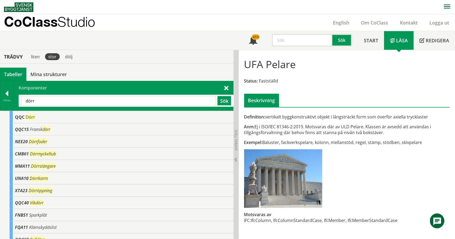
click at [54, 103] on input "dörr" at bounding box center [118, 100] width 195 height 9
click at [54, 102] on input "dörr" at bounding box center [118, 100] width 195 height 9
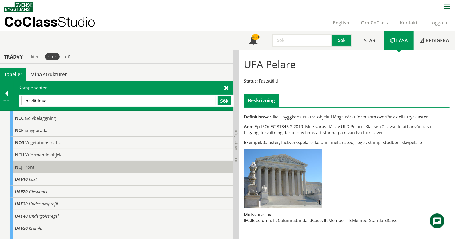
scroll to position [104, 0]
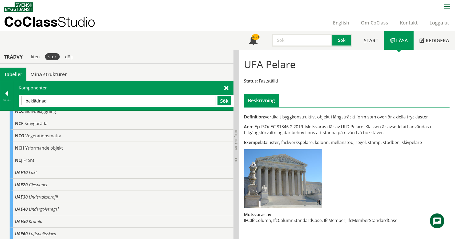
click at [63, 102] on input "beklädnad" at bounding box center [118, 100] width 195 height 9
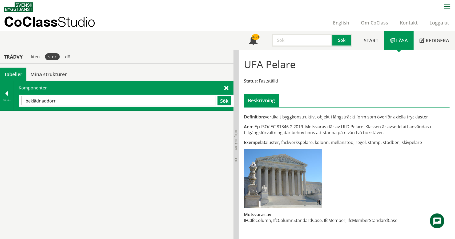
scroll to position [0, 0]
click at [62, 102] on input "beklädnaddörr" at bounding box center [118, 100] width 195 height 9
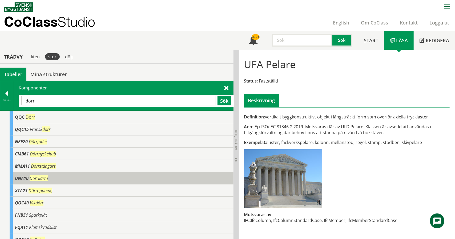
click at [21, 180] on span "UNA10" at bounding box center [22, 179] width 14 height 6
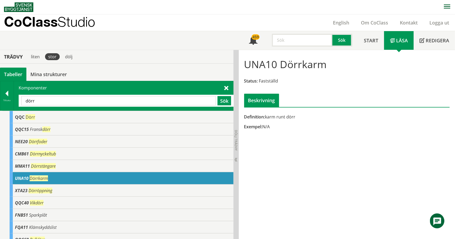
click at [88, 95] on div "dörr Sök" at bounding box center [126, 101] width 215 height 12
click at [83, 101] on input "dörr" at bounding box center [118, 100] width 195 height 9
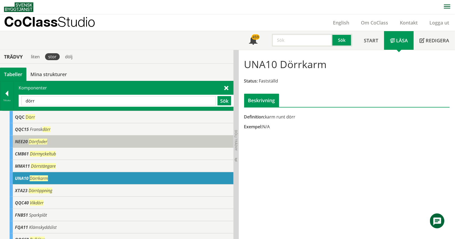
click at [31, 139] on span "Dörrfoder" at bounding box center [38, 142] width 18 height 6
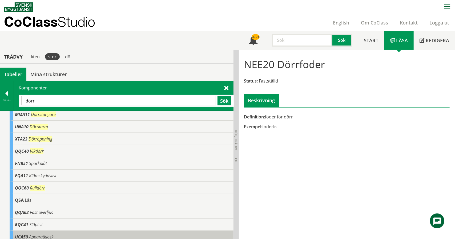
scroll to position [116, 0]
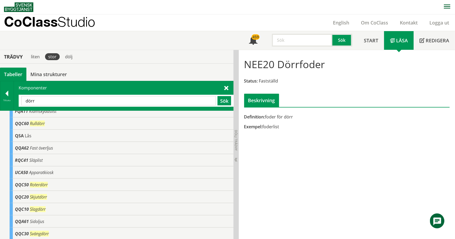
click at [45, 100] on input "dörr" at bounding box center [118, 100] width 195 height 9
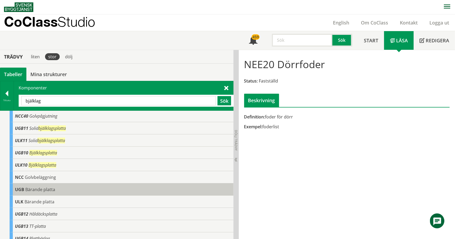
scroll to position [0, 0]
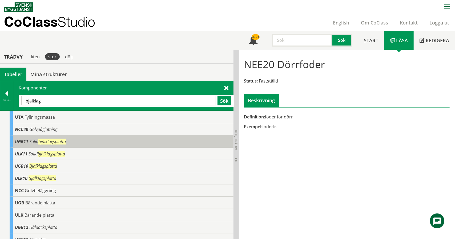
click at [75, 143] on div "UGB11 Solid bjälklagsplatta" at bounding box center [122, 142] width 224 height 12
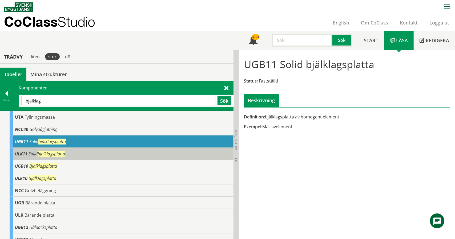
click at [73, 153] on div "ULK11 Solid bjälklagsplatta" at bounding box center [122, 154] width 224 height 12
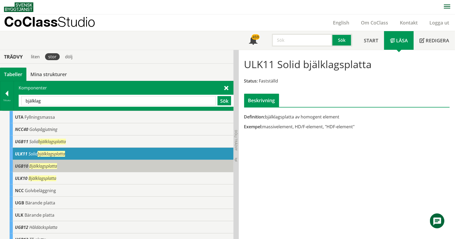
click at [71, 166] on div "UGB10 Bjälklagsplatta" at bounding box center [122, 166] width 224 height 12
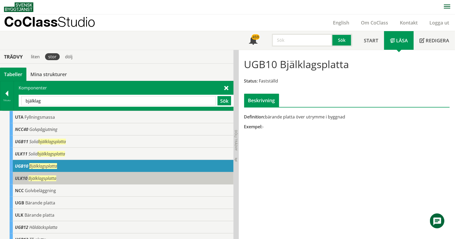
click at [71, 173] on div "ULK10 Bjälklagsplatta" at bounding box center [122, 178] width 224 height 12
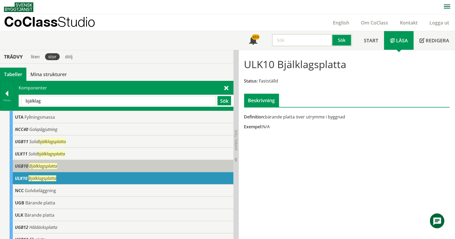
click at [67, 171] on div "UGB10 Bjälklagsplatta" at bounding box center [122, 166] width 224 height 12
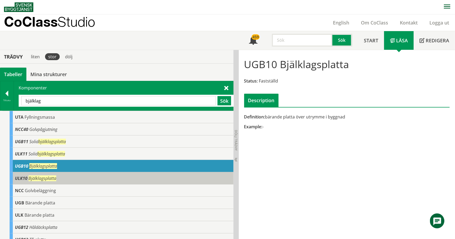
click at [85, 178] on div "ULK10 Bjälklagsplatta" at bounding box center [122, 178] width 224 height 12
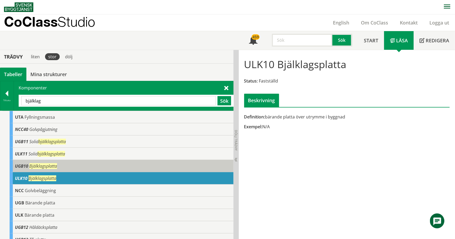
click at [82, 167] on div "UGB10 Bjälklagsplatta" at bounding box center [122, 166] width 224 height 12
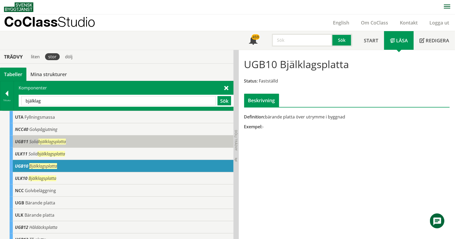
click at [60, 141] on span "bjälklagsplatta" at bounding box center [51, 142] width 27 height 6
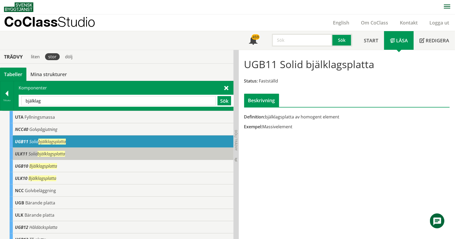
click at [63, 155] on span "bjälklagsplatta" at bounding box center [51, 154] width 27 height 6
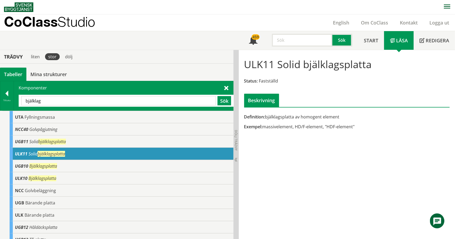
click at [120, 101] on input "bjälklag" at bounding box center [118, 100] width 195 height 9
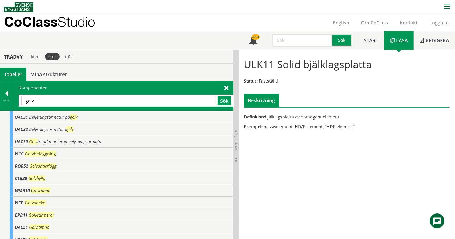
click at [76, 100] on input "golv" at bounding box center [118, 100] width 195 height 9
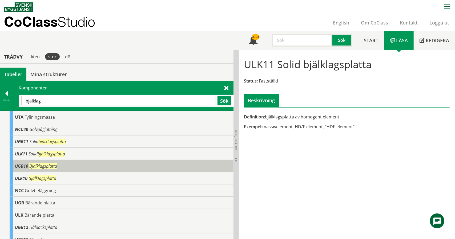
click at [53, 167] on span "Bjälklagsplatta" at bounding box center [43, 166] width 28 height 6
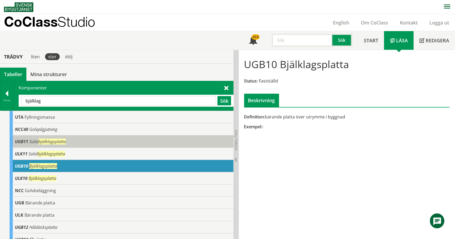
click at [41, 139] on span "bjälklagsplatta" at bounding box center [51, 142] width 27 height 6
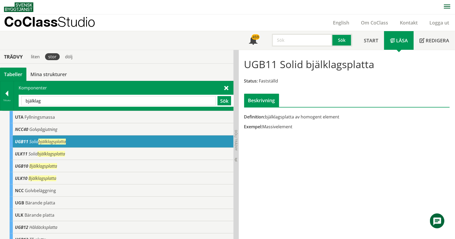
click at [110, 104] on input "bjälklag" at bounding box center [118, 100] width 195 height 9
type input "kantbalk"
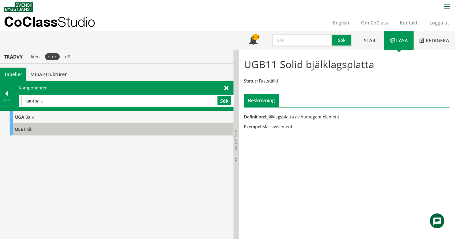
click at [46, 126] on div "ULE Balk" at bounding box center [122, 129] width 224 height 12
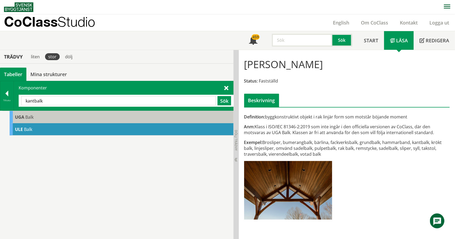
click at [21, 119] on span "UGA" at bounding box center [19, 117] width 9 height 6
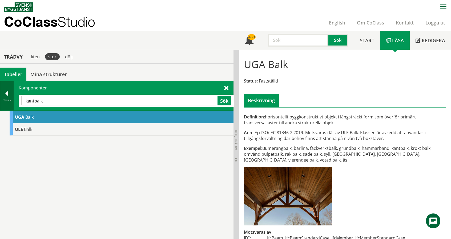
click at [7, 92] on div at bounding box center [6, 94] width 13 height 7
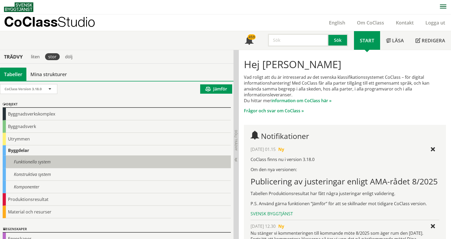
click at [26, 163] on div "Funktionella system" at bounding box center [117, 162] width 228 height 13
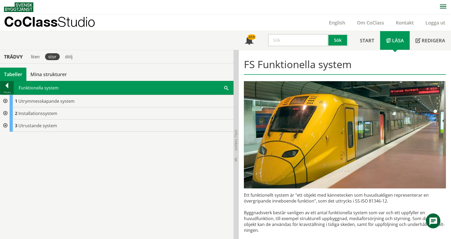
click at [7, 87] on div at bounding box center [6, 86] width 13 height 7
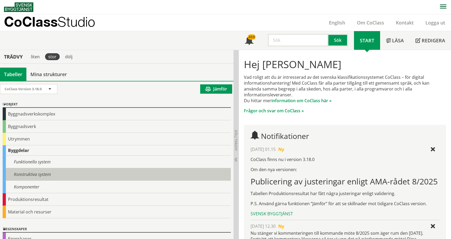
click at [34, 175] on div "Konstruktiva system" at bounding box center [117, 174] width 228 height 13
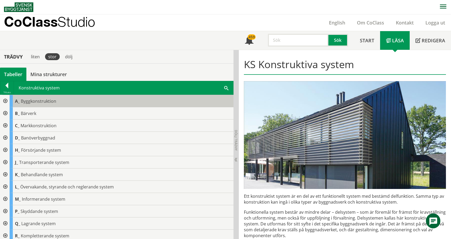
click at [28, 102] on span "Byggkonstruktion" at bounding box center [38, 101] width 35 height 6
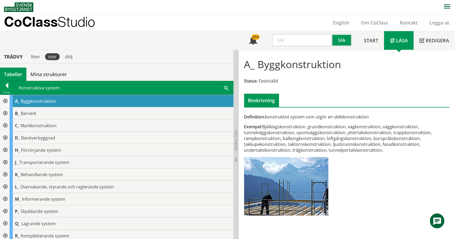
click at [226, 87] on span at bounding box center [226, 88] width 4 height 6
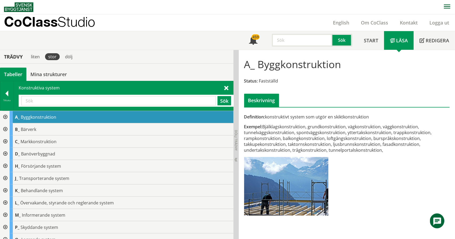
click at [112, 99] on input "text" at bounding box center [118, 100] width 195 height 9
type input "balk"
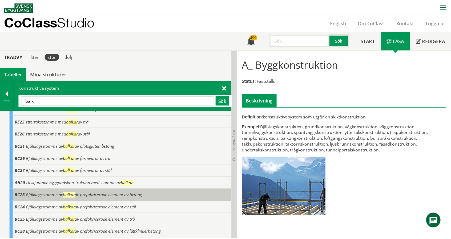
scroll to position [80, 0]
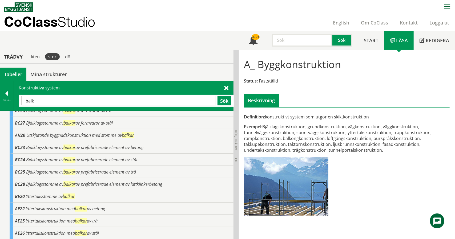
click at [31, 88] on div "Konstruktiva system balk Sök" at bounding box center [123, 95] width 219 height 29
drag, startPoint x: 31, startPoint y: 88, endPoint x: 20, endPoint y: 92, distance: 12.1
click at [31, 88] on div "Konstruktiva system balk Sök" at bounding box center [123, 95] width 219 height 29
click at [6, 97] on div at bounding box center [6, 94] width 13 height 7
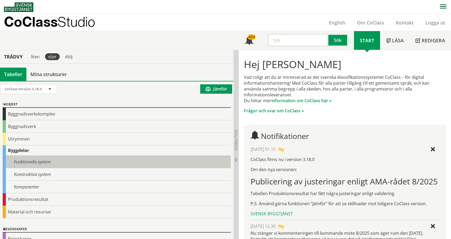
click at [39, 160] on div "Funktionella system" at bounding box center [117, 162] width 228 height 13
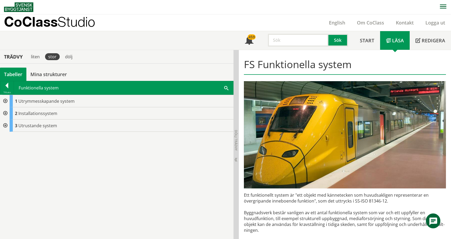
click at [39, 173] on div "CoClass Version 3.18.0 CoClass Version 3.18.0 CoClass Version 3.17.0 CoClass Ve…" at bounding box center [117, 160] width 234 height 159
click at [8, 84] on div at bounding box center [6, 86] width 13 height 7
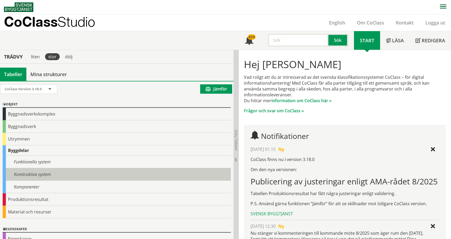
click at [36, 174] on div "Konstruktiva system" at bounding box center [117, 174] width 228 height 13
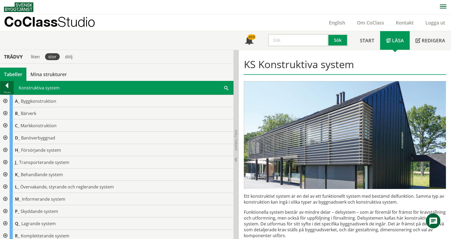
click at [4, 87] on div at bounding box center [6, 86] width 13 height 7
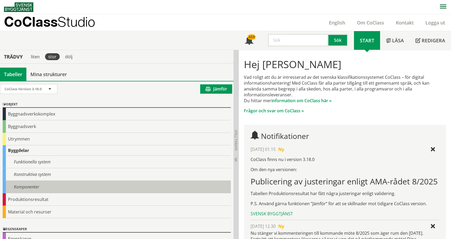
click at [20, 183] on div "Komponenter" at bounding box center [117, 187] width 228 height 13
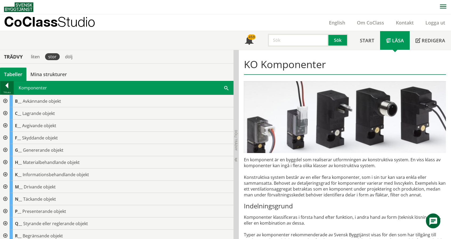
click at [9, 86] on div at bounding box center [6, 86] width 13 height 7
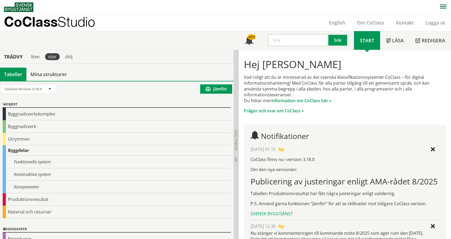
click at [290, 41] on input "text" at bounding box center [298, 40] width 61 height 13
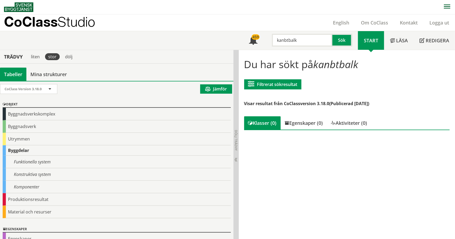
click at [290, 41] on input "kanbtbalk" at bounding box center [302, 40] width 61 height 13
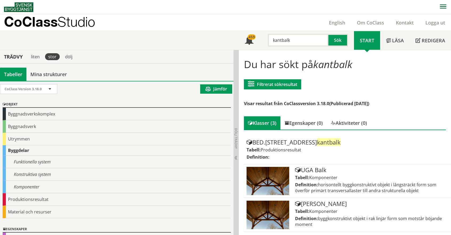
click at [289, 39] on input "kantbalk" at bounding box center [298, 40] width 61 height 13
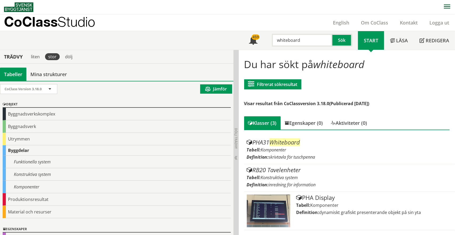
click at [299, 42] on input "whiteboard" at bounding box center [302, 40] width 61 height 13
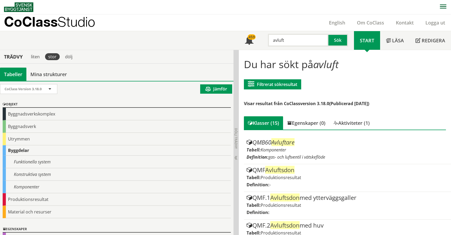
click at [299, 43] on input "avluft" at bounding box center [298, 40] width 61 height 13
type input "takstege"
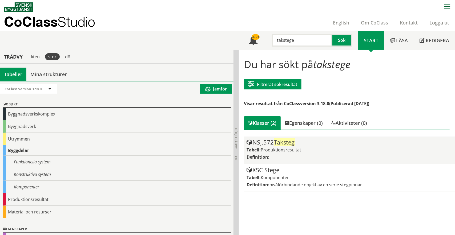
click at [285, 142] on span "Taksteg" at bounding box center [284, 142] width 21 height 8
click at [267, 149] on span "Produktionsresultat" at bounding box center [281, 150] width 41 height 6
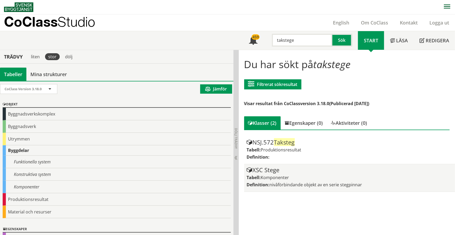
click at [261, 175] on label "Tabell:" at bounding box center [254, 178] width 14 height 6
click at [261, 171] on div "XSC Stege" at bounding box center [350, 170] width 206 height 6
click at [261, 167] on div "XSC Stege" at bounding box center [350, 170] width 206 height 6
click at [260, 170] on div "XSC Stege" at bounding box center [350, 170] width 206 height 6
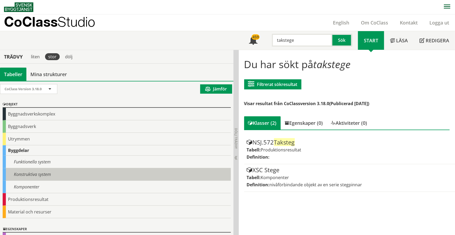
click at [28, 175] on div "Konstruktiva system" at bounding box center [117, 174] width 228 height 13
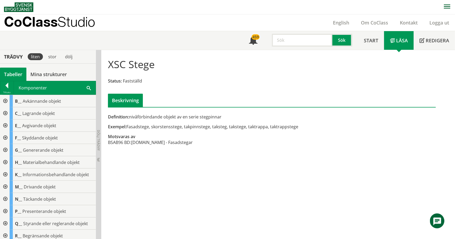
click at [85, 88] on div "Komponenter Sök" at bounding box center [55, 87] width 82 height 13
click at [88, 90] on div "Komponenter Sök" at bounding box center [55, 87] width 82 height 13
click at [88, 88] on span at bounding box center [89, 88] width 4 height 6
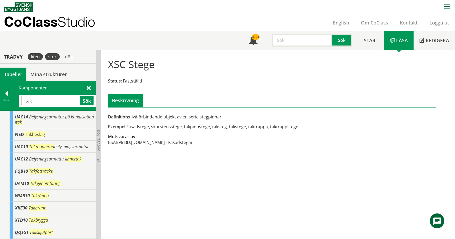
click at [51, 54] on div "stor" at bounding box center [52, 56] width 15 height 7
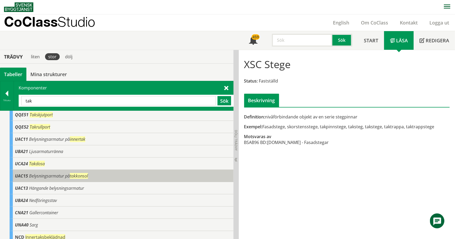
scroll to position [116, 0]
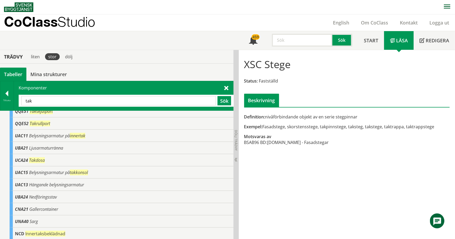
click at [80, 101] on input "tak" at bounding box center [118, 100] width 195 height 9
click at [81, 101] on input "tak" at bounding box center [118, 100] width 195 height 9
type input "t"
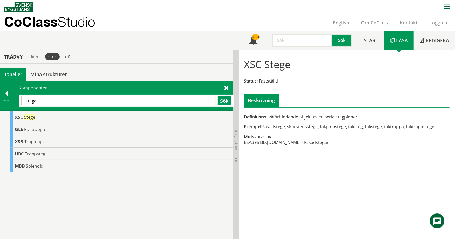
click at [61, 99] on input "stege" at bounding box center [118, 100] width 195 height 9
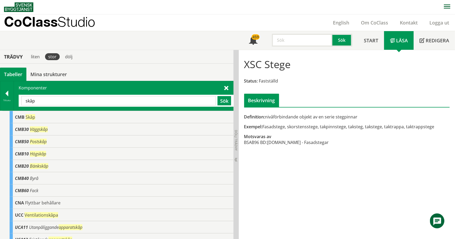
click at [55, 103] on input "skåp" at bounding box center [118, 100] width 195 height 9
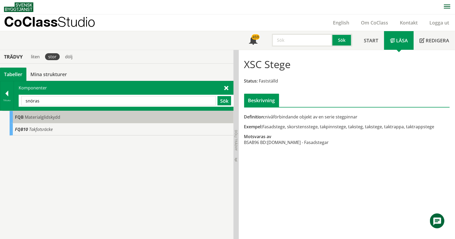
click at [47, 115] on span "Materialglidskydd" at bounding box center [42, 117] width 35 height 6
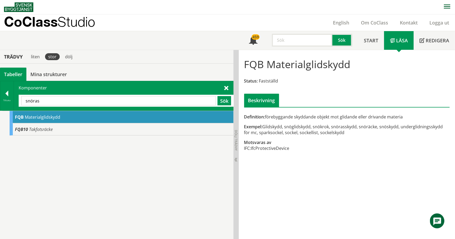
click at [62, 103] on input "snöras" at bounding box center [118, 100] width 195 height 9
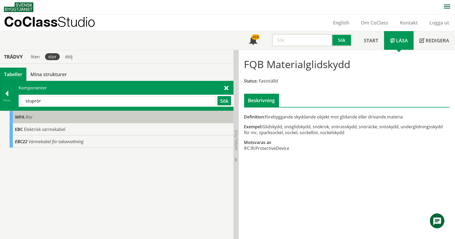
click at [59, 113] on div "WPA Rör" at bounding box center [122, 117] width 224 height 12
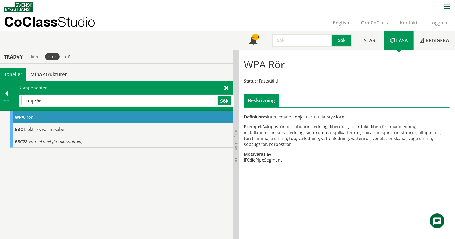
drag, startPoint x: 264, startPoint y: 65, endPoint x: 251, endPoint y: 64, distance: 13.9
click at [251, 64] on h1 "WPA Rör" at bounding box center [264, 64] width 41 height 12
click at [102, 96] on input "stuprör" at bounding box center [118, 100] width 195 height 9
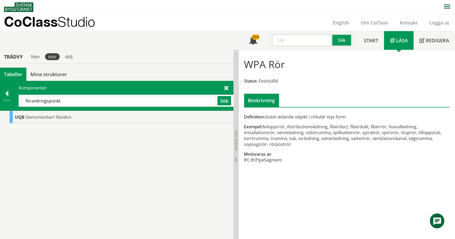
click at [99, 97] on input "förankringspunkt" at bounding box center [118, 100] width 195 height 9
click at [98, 97] on input "förankringspunkt" at bounding box center [118, 100] width 195 height 9
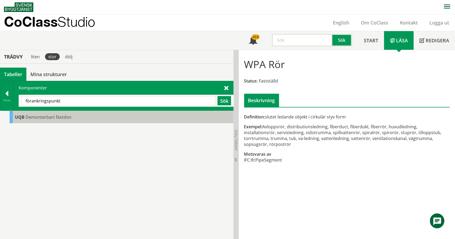
click at [86, 112] on div "UQB Demonterbart fästdon" at bounding box center [122, 117] width 224 height 12
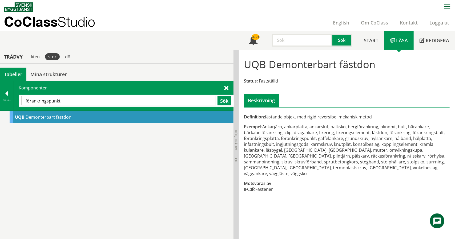
click at [60, 100] on input "förankringspunkt" at bounding box center [118, 100] width 195 height 9
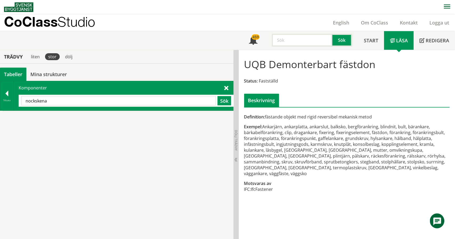
click at [53, 102] on input "nockskena" at bounding box center [118, 100] width 195 height 9
click at [53, 100] on input "nockskena" at bounding box center [118, 100] width 195 height 9
type input "n"
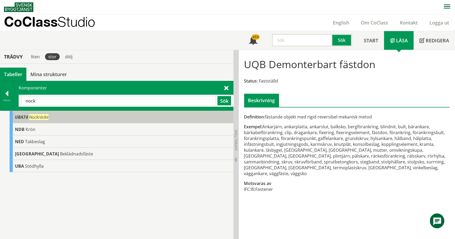
click at [35, 120] on div "UBA74 Nockräcke" at bounding box center [122, 117] width 224 height 12
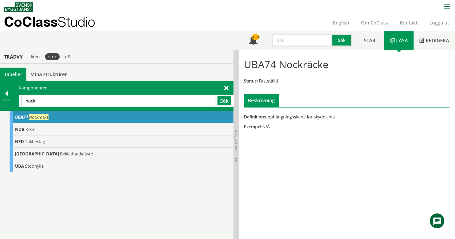
click at [152, 100] on input "nock" at bounding box center [118, 100] width 195 height 9
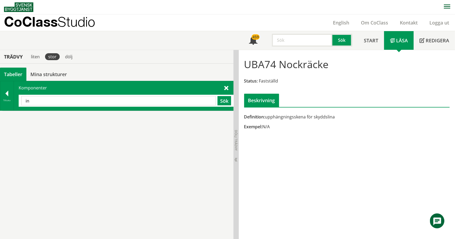
type input "i"
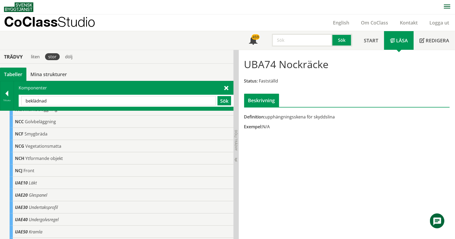
scroll to position [104, 0]
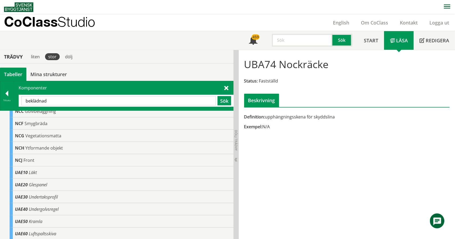
click at [112, 101] on input "beklädnad" at bounding box center [118, 100] width 195 height 9
click at [111, 101] on input "beklädnad" at bounding box center [118, 100] width 195 height 9
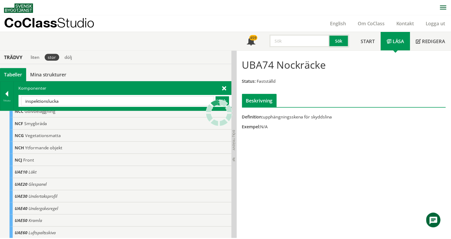
scroll to position [0, 0]
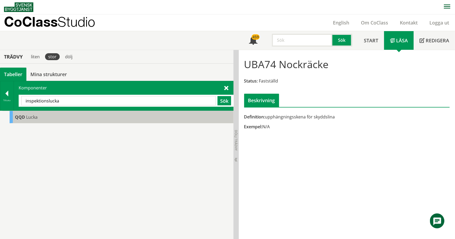
click at [66, 120] on div "QQD Lucka" at bounding box center [122, 117] width 224 height 12
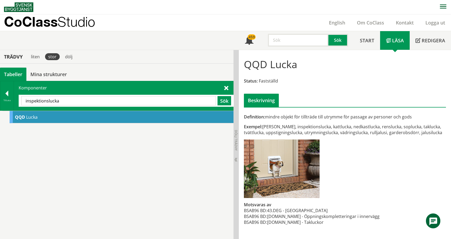
click at [121, 97] on input "inspektionslucka" at bounding box center [118, 100] width 195 height 9
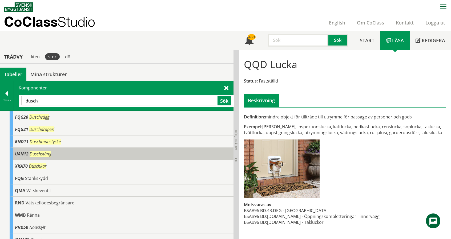
click at [141, 154] on div "UAN12 Duschstång" at bounding box center [122, 154] width 224 height 12
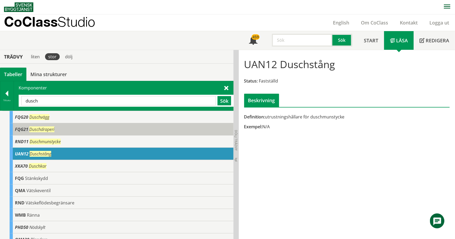
click at [127, 131] on div "FQG21 Duschdraperi" at bounding box center [122, 129] width 224 height 12
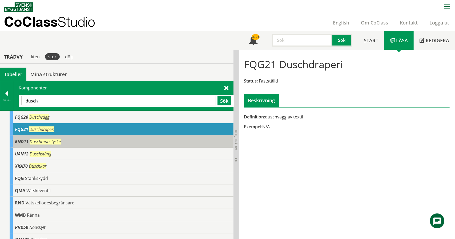
click at [126, 138] on div "RND11 Duschmunstycke" at bounding box center [122, 142] width 224 height 12
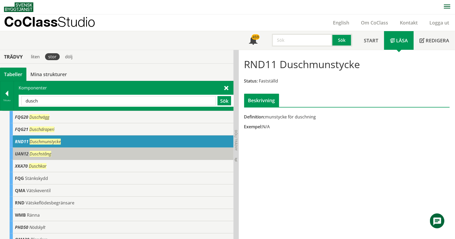
click at [128, 150] on div "UAN12 Duschstång" at bounding box center [122, 154] width 224 height 12
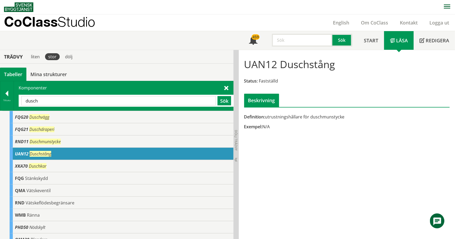
click at [122, 100] on input "dusch" at bounding box center [118, 100] width 195 height 9
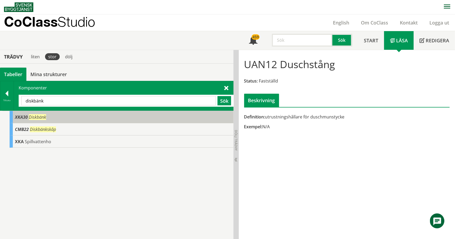
click at [38, 118] on span "Diskbänk" at bounding box center [37, 117] width 17 height 6
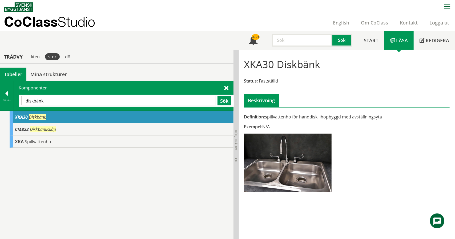
click at [68, 103] on input "diskbänk" at bounding box center [118, 100] width 195 height 9
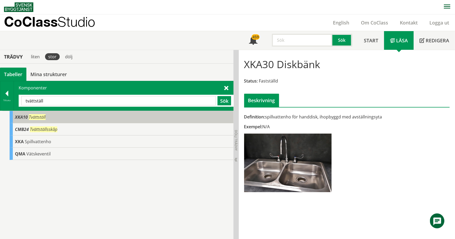
drag, startPoint x: 57, startPoint y: 118, endPoint x: 62, endPoint y: 118, distance: 5.1
click at [57, 118] on div "XKA10 Tvättställ" at bounding box center [122, 117] width 224 height 12
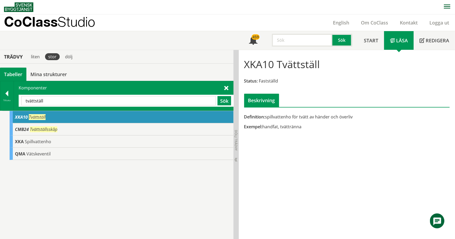
click at [122, 99] on input "tvättställ" at bounding box center [118, 100] width 195 height 9
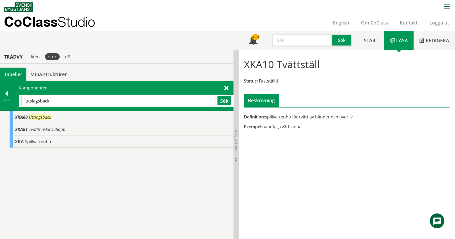
click at [56, 100] on input "utslagsback" at bounding box center [118, 100] width 195 height 9
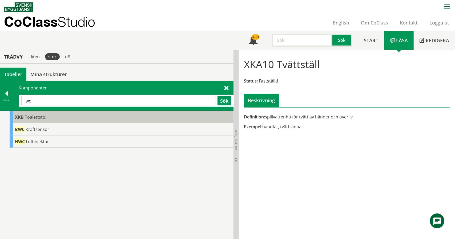
click at [55, 118] on div "XKB Toalettstol" at bounding box center [122, 117] width 224 height 12
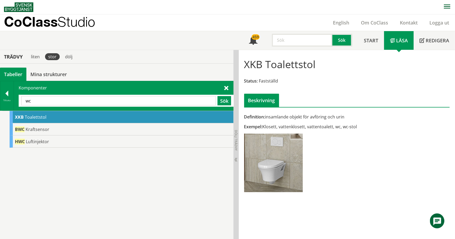
click at [116, 105] on div "wc Sök" at bounding box center [126, 101] width 215 height 12
click at [112, 102] on input "wc" at bounding box center [118, 100] width 195 height 9
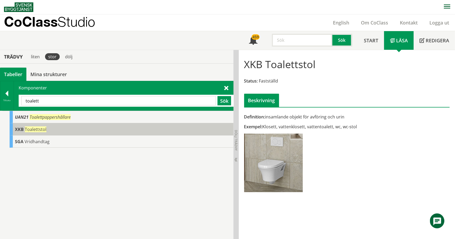
click at [92, 127] on div "XKB Toalettstol" at bounding box center [122, 129] width 224 height 12
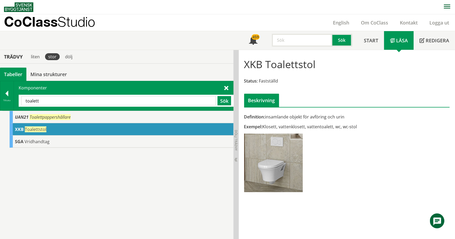
click at [92, 108] on div "Komponenter toalett Sök" at bounding box center [123, 95] width 219 height 29
click at [89, 100] on input "toalett" at bounding box center [118, 100] width 195 height 9
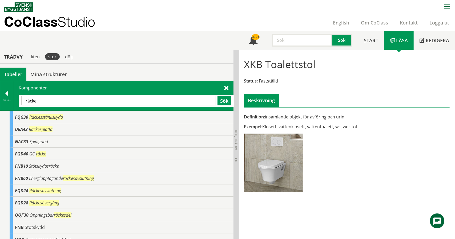
click at [48, 103] on input "räcke" at bounding box center [118, 100] width 195 height 9
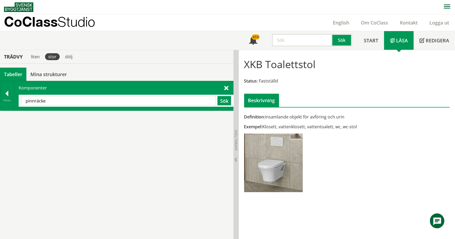
click at [48, 103] on input "pinnräcke" at bounding box center [118, 100] width 195 height 9
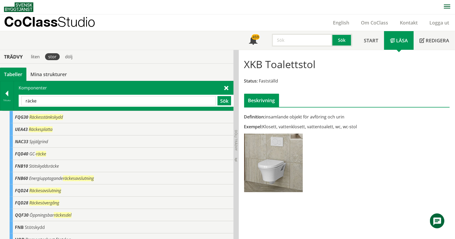
click at [41, 100] on input "räcke" at bounding box center [118, 100] width 195 height 9
click at [41, 99] on input "räcke" at bounding box center [118, 100] width 195 height 9
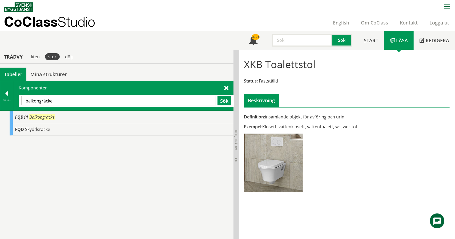
drag, startPoint x: 127, startPoint y: 107, endPoint x: 127, endPoint y: 103, distance: 4.3
click at [127, 107] on div "Komponenter [GEOGRAPHIC_DATA] Sök" at bounding box center [123, 95] width 219 height 29
click at [126, 99] on input "balkongräcke" at bounding box center [118, 100] width 195 height 9
click at [106, 97] on input "skärmtak" at bounding box center [118, 100] width 195 height 9
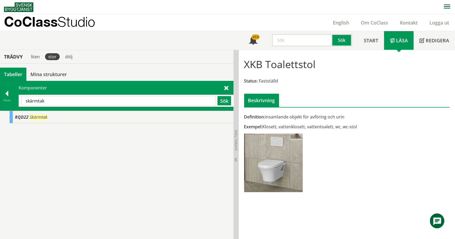
click at [106, 97] on input "skärmtak" at bounding box center [118, 100] width 195 height 9
type input "t"
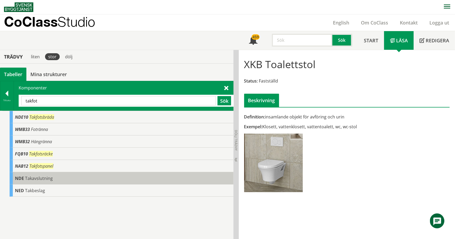
click at [41, 176] on span "Takavslutning" at bounding box center [39, 179] width 28 height 6
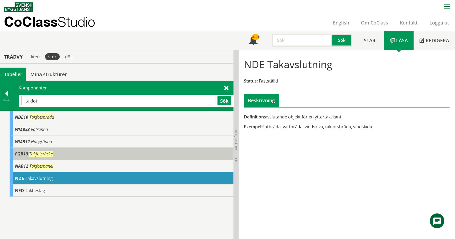
click at [30, 158] on div "FQB10 Takfotsräcke" at bounding box center [122, 154] width 224 height 12
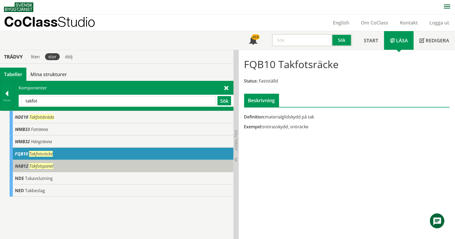
click at [32, 163] on span "Takfotspanel" at bounding box center [41, 166] width 24 height 6
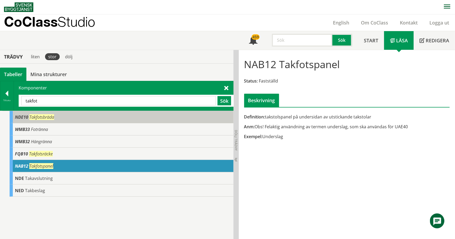
click at [35, 115] on span "Takfotsbräda" at bounding box center [41, 117] width 25 height 6
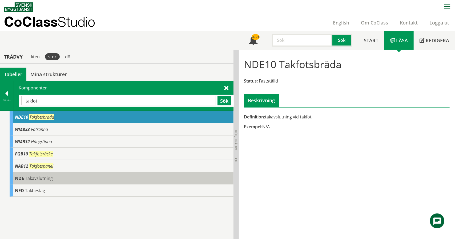
click at [45, 179] on span "Takavslutning" at bounding box center [39, 179] width 28 height 6
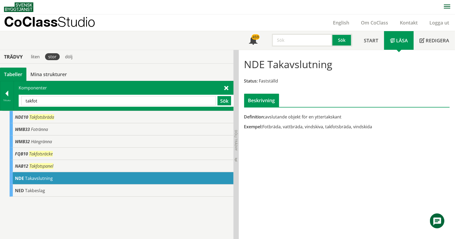
click at [65, 101] on input "takfot" at bounding box center [118, 100] width 195 height 9
click at [77, 105] on input "takfot" at bounding box center [118, 100] width 195 height 9
click at [76, 104] on input "takfot" at bounding box center [118, 100] width 195 height 9
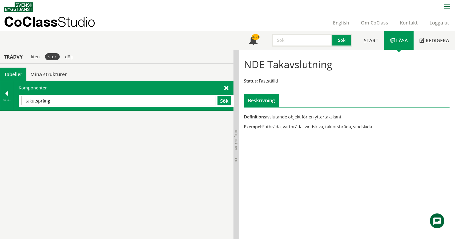
click at [57, 102] on input "takutsprång" at bounding box center [118, 100] width 195 height 9
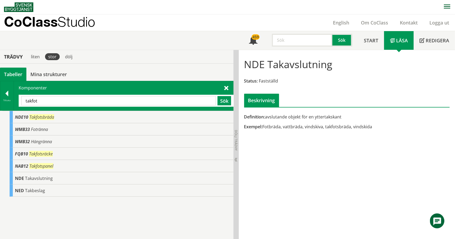
click at [46, 96] on input "takfot" at bounding box center [118, 100] width 195 height 9
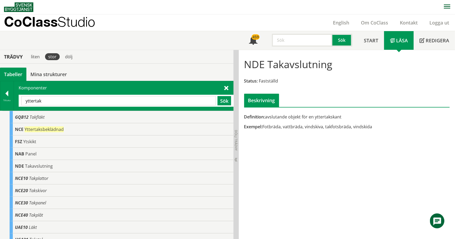
click at [47, 102] on input "yttertak" at bounding box center [118, 100] width 195 height 9
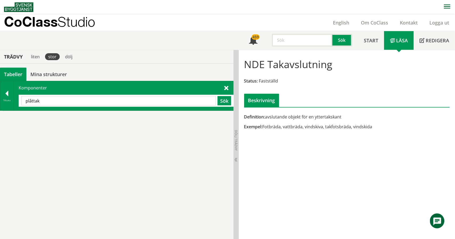
click at [46, 98] on input "plåttak" at bounding box center [118, 100] width 195 height 9
type input "tak"
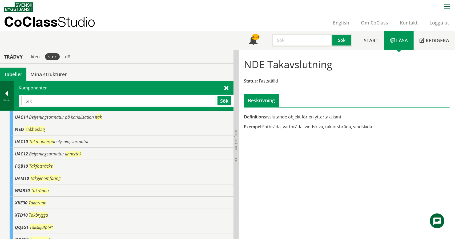
click at [4, 88] on div "Tillbaka" at bounding box center [7, 95] width 14 height 29
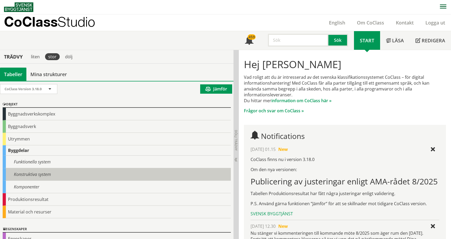
click at [22, 175] on div "Konstruktiva system" at bounding box center [117, 174] width 228 height 13
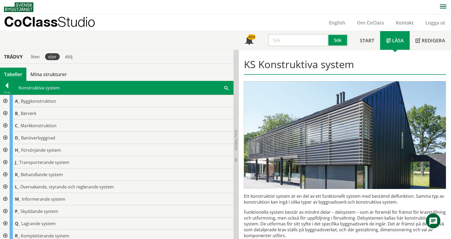
click at [227, 89] on span at bounding box center [226, 88] width 4 height 6
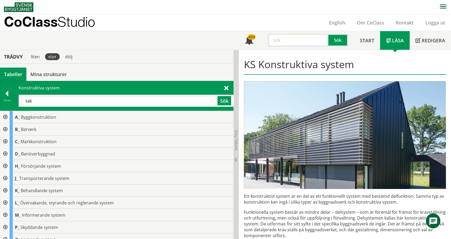
type input "tak"
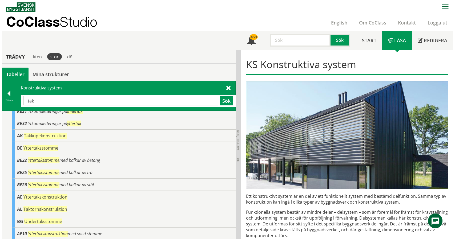
scroll to position [53, 0]
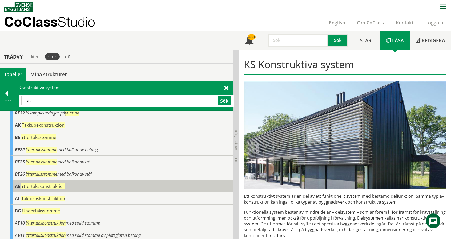
click at [61, 186] on span "Yttertakskonstruktion" at bounding box center [43, 187] width 44 height 6
click at [31, 186] on span "Yttertakskonstruktion" at bounding box center [43, 187] width 44 height 6
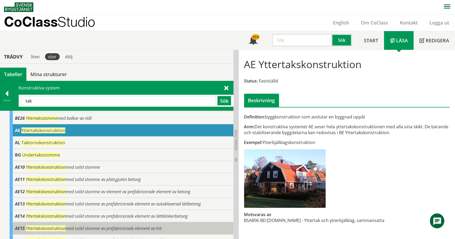
scroll to position [116, 0]
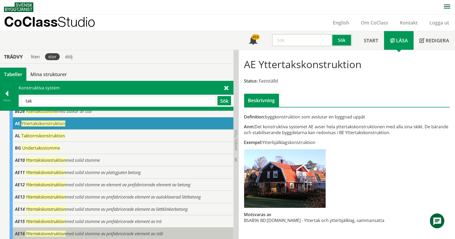
click at [90, 232] on span "Yttertakskonstruktion med solid stomme av prefabricerade element av stål" at bounding box center [94, 234] width 137 height 6
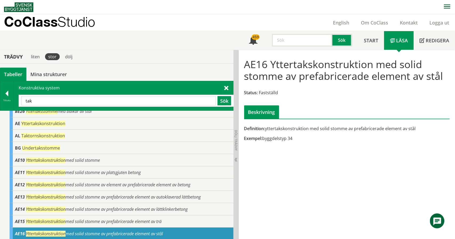
click at [92, 99] on input "tak" at bounding box center [118, 100] width 195 height 9
click at [6, 89] on div "Tillbaka" at bounding box center [7, 95] width 14 height 29
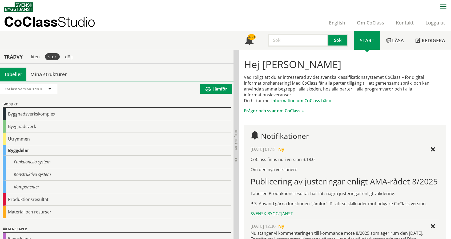
click at [11, 74] on div "Tabeller" at bounding box center [13, 74] width 26 height 13
click at [11, 57] on div "Trädvy" at bounding box center [13, 57] width 25 height 6
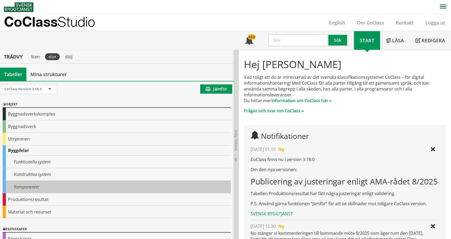
click at [25, 187] on div "Komponenter" at bounding box center [117, 187] width 228 height 13
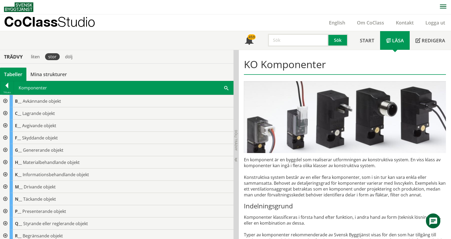
click at [225, 88] on span at bounding box center [226, 88] width 4 height 6
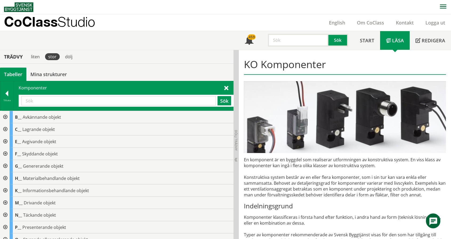
click at [163, 99] on input "text" at bounding box center [118, 100] width 195 height 9
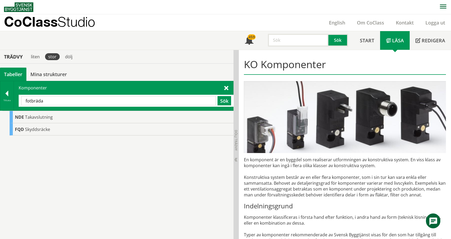
click at [53, 102] on input "fotbräda" at bounding box center [118, 100] width 195 height 9
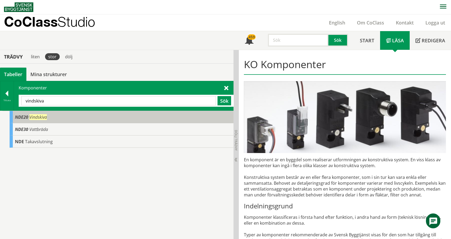
click at [44, 115] on span "Vindskiva" at bounding box center [38, 117] width 18 height 6
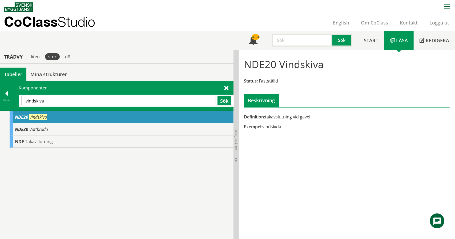
click at [71, 102] on input "vindskiva" at bounding box center [118, 100] width 195 height 9
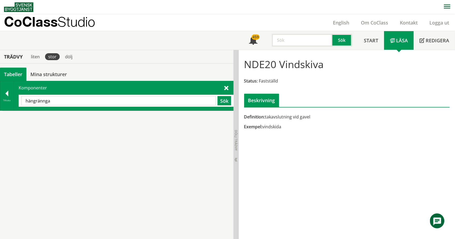
click at [71, 102] on input "hängrännga" at bounding box center [118, 100] width 195 height 9
click at [82, 100] on input "hängränna" at bounding box center [118, 100] width 195 height 9
click at [58, 102] on input "diskmaskin" at bounding box center [118, 100] width 195 height 9
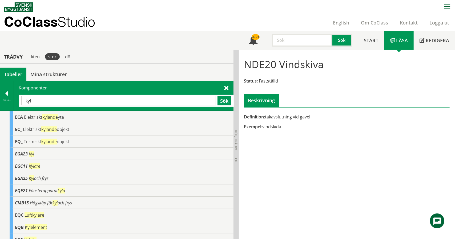
click at [164, 103] on input "kyl" at bounding box center [118, 100] width 195 height 9
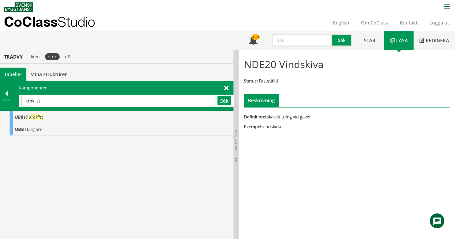
click at [64, 103] on input "kroklist" at bounding box center [118, 100] width 195 height 9
click at [61, 103] on input "vkrk" at bounding box center [118, 100] width 195 height 9
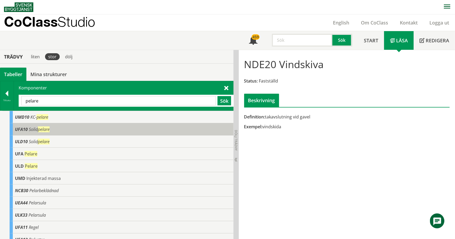
click at [55, 130] on div "UFA10 Solid pelare" at bounding box center [122, 129] width 224 height 12
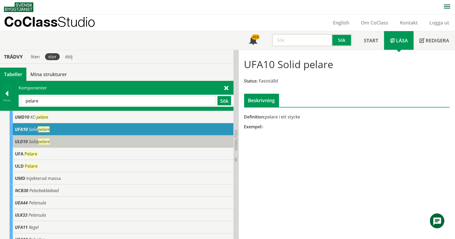
click at [50, 143] on span "pelare" at bounding box center [44, 142] width 12 height 6
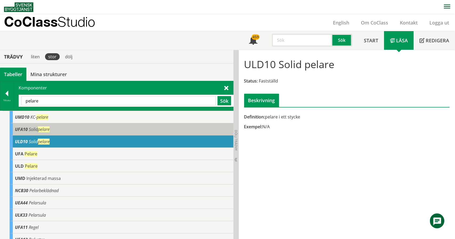
click at [49, 132] on div "UFA10 Solid pelare" at bounding box center [122, 129] width 224 height 12
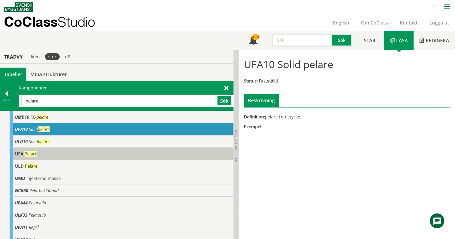
click at [43, 155] on div "UFA Pelare" at bounding box center [122, 154] width 224 height 12
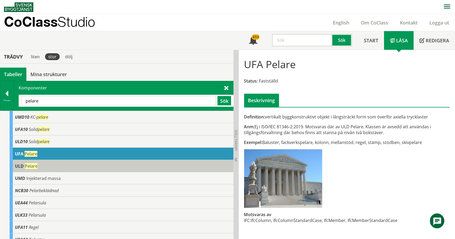
click at [45, 164] on div "ULD Pelare" at bounding box center [122, 166] width 224 height 12
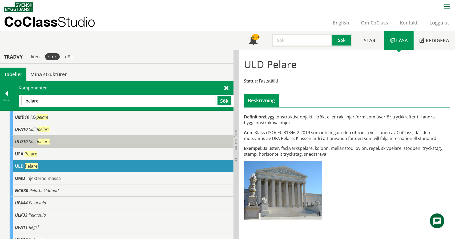
click at [45, 136] on div "ULD10 Solid pelare" at bounding box center [122, 142] width 224 height 12
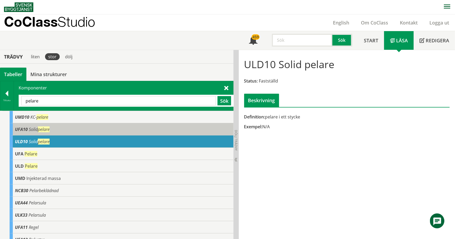
click at [46, 129] on span "pelare" at bounding box center [44, 130] width 12 height 6
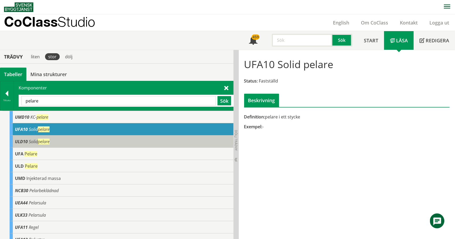
click at [50, 139] on span "pelare" at bounding box center [44, 142] width 12 height 6
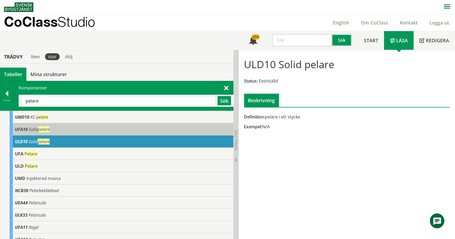
click at [52, 131] on div "UFA10 Solid pelare" at bounding box center [122, 129] width 224 height 12
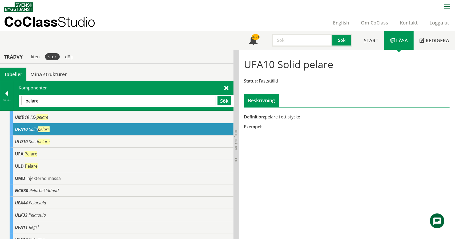
click at [102, 103] on input "pelare" at bounding box center [118, 100] width 195 height 9
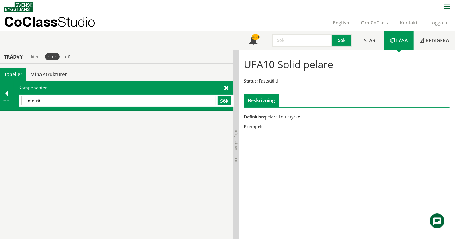
click at [102, 103] on input "limnträ" at bounding box center [118, 100] width 195 height 9
click at [102, 103] on input "limträ" at bounding box center [118, 100] width 195 height 9
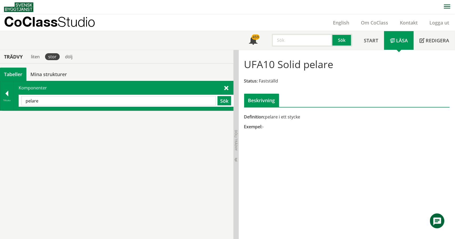
type input "pelare"
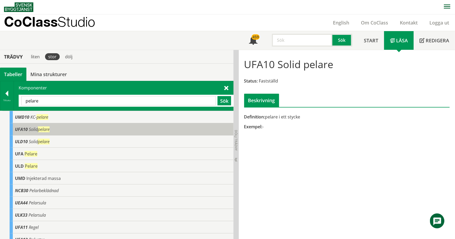
click at [76, 128] on div "UFA10 Solid pelare" at bounding box center [122, 129] width 224 height 12
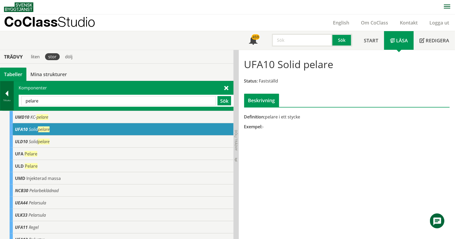
click at [8, 93] on div at bounding box center [6, 94] width 13 height 7
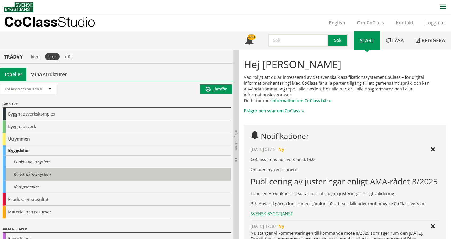
click at [22, 171] on div "Konstruktiva system" at bounding box center [117, 174] width 228 height 13
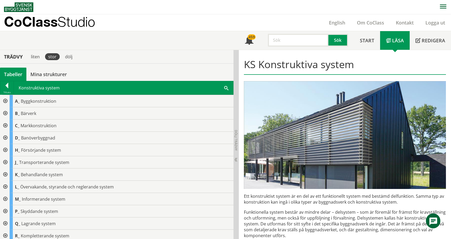
click at [226, 87] on span at bounding box center [226, 88] width 4 height 6
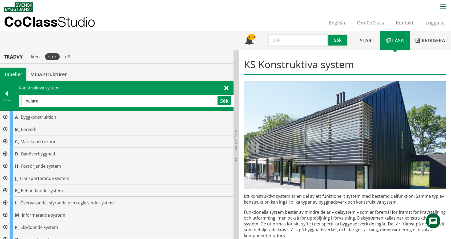
type input "pelare"
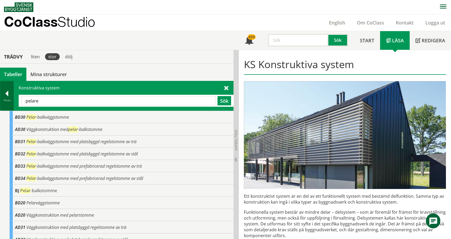
click at [5, 99] on div "Tillbaka" at bounding box center [6, 100] width 13 height 4
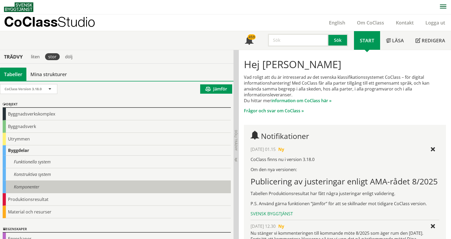
click at [29, 184] on div "Komponenter" at bounding box center [117, 187] width 228 height 13
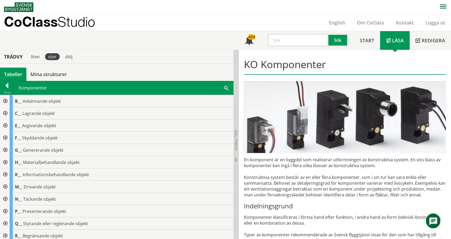
click at [227, 87] on span at bounding box center [226, 88] width 4 height 6
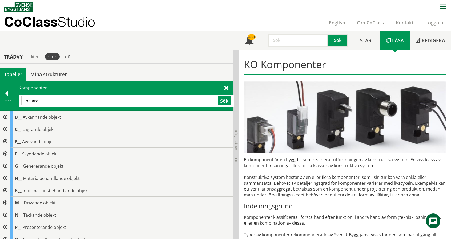
type input "pelare"
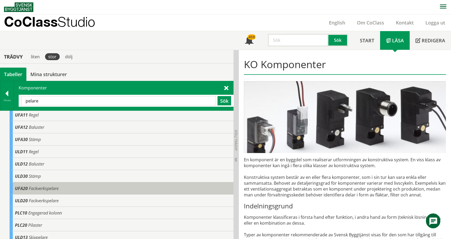
scroll to position [116, 0]
